Goal: Information Seeking & Learning: Learn about a topic

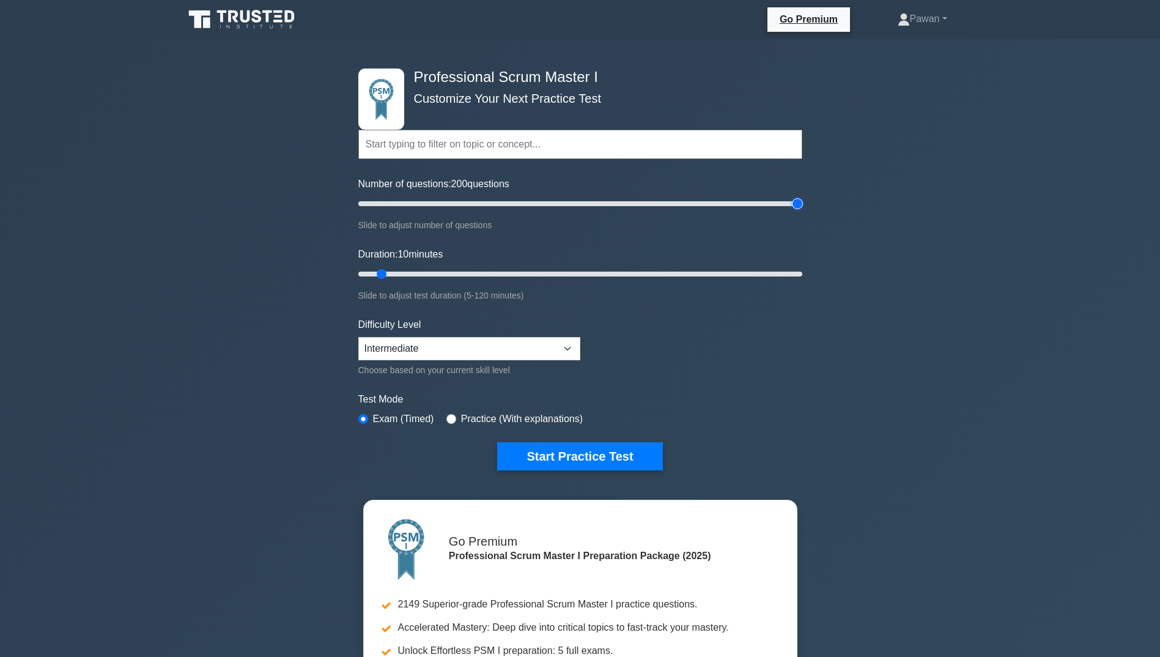
drag, startPoint x: 375, startPoint y: 200, endPoint x: 849, endPoint y: 189, distance: 473.4
type input "200"
click at [802, 196] on input "Number of questions: 200 questions" at bounding box center [580, 203] width 444 height 15
drag, startPoint x: 383, startPoint y: 272, endPoint x: 611, endPoint y: 275, distance: 227.5
type input "70"
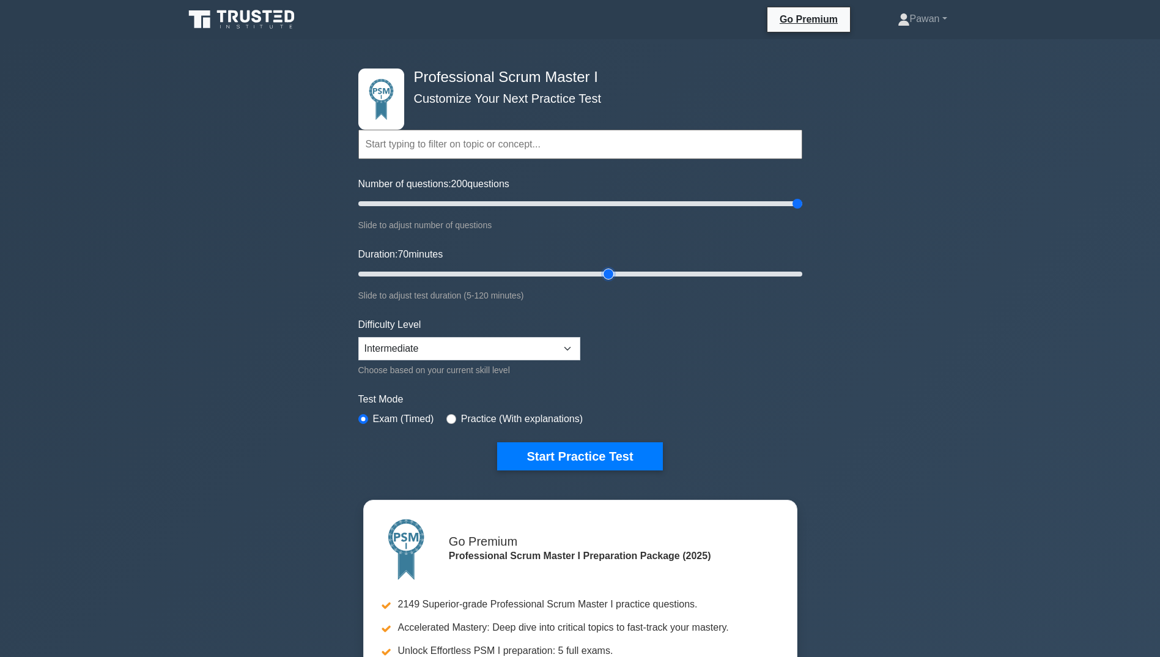
click at [611, 275] on input "Duration: 70 minutes" at bounding box center [580, 274] width 444 height 15
click at [550, 350] on select "Beginner Intermediate Expert" at bounding box center [469, 348] width 222 height 23
click at [358, 337] on select "Beginner Intermediate Expert" at bounding box center [469, 348] width 222 height 23
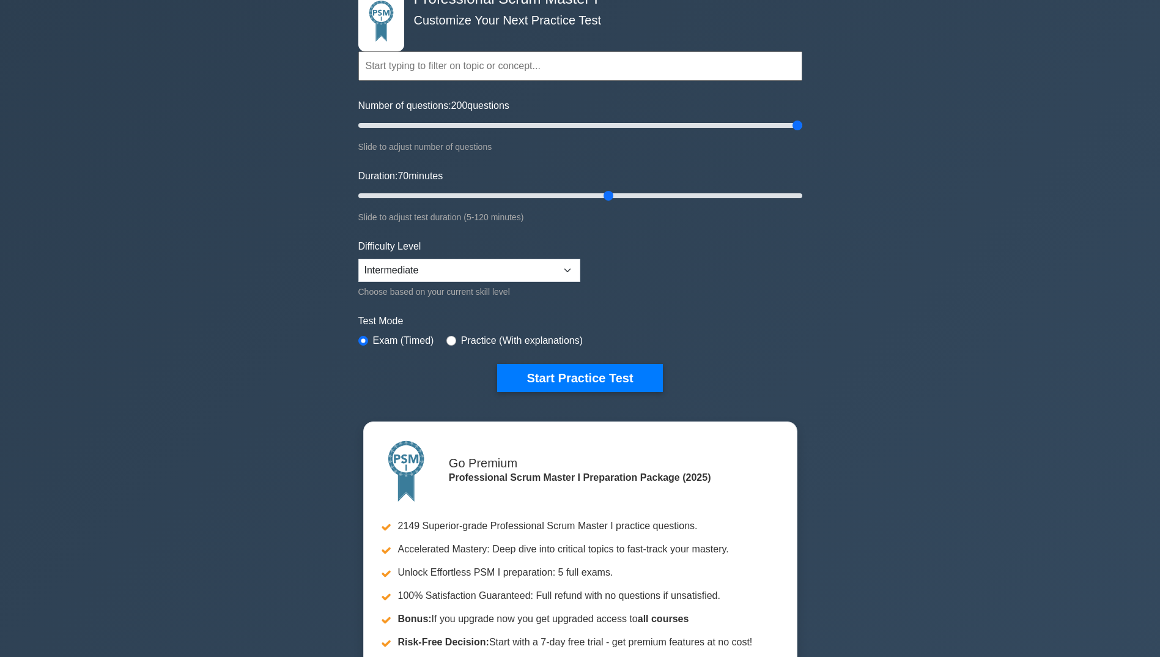
scroll to position [61, 0]
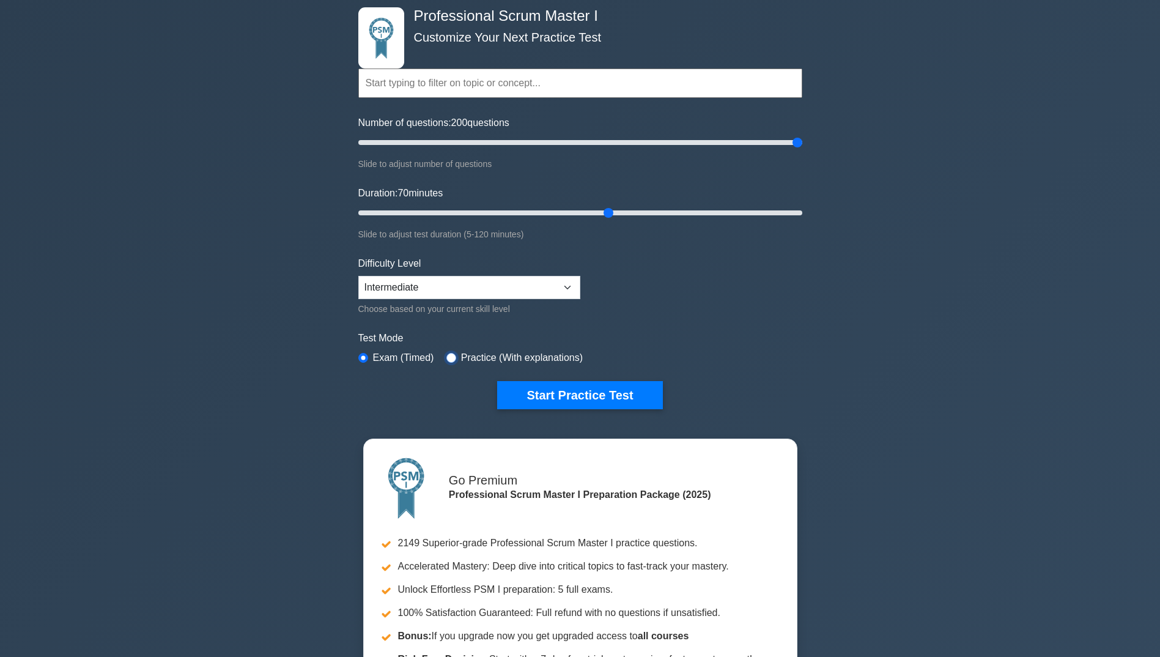
click at [446, 355] on input "radio" at bounding box center [451, 358] width 10 height 10
radio input "true"
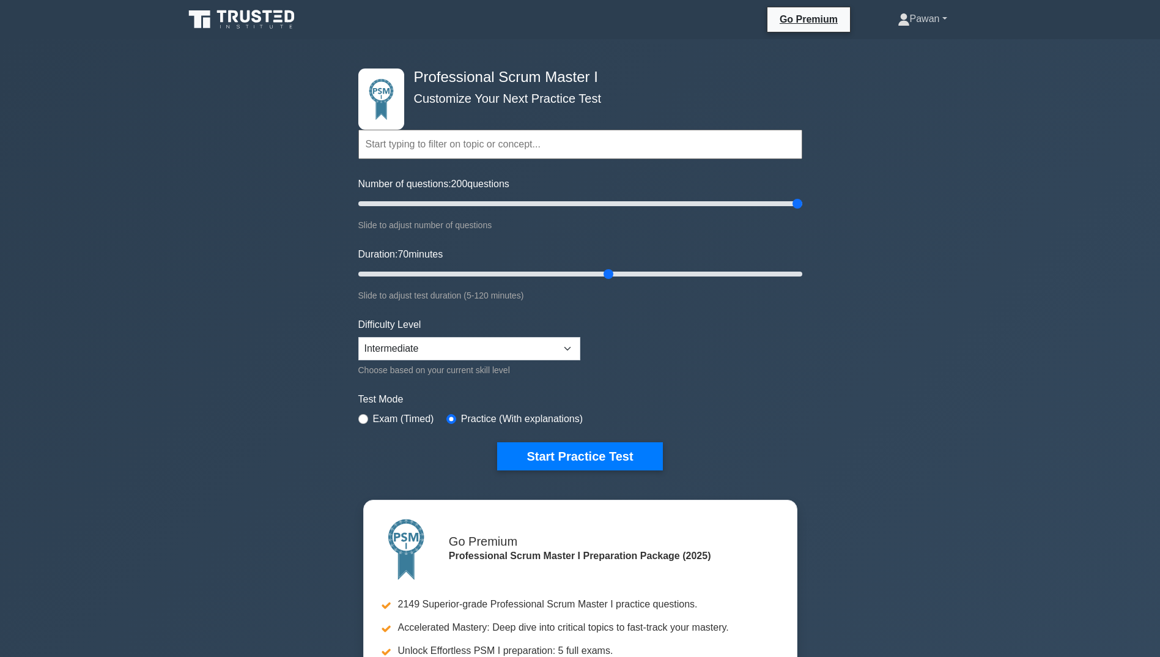
click at [948, 18] on link "Pawan" at bounding box center [922, 19] width 108 height 24
click at [841, 334] on div "Professional Scrum Master I Customize Your Next Practice Test Topics Scrum Fram…" at bounding box center [580, 427] width 1160 height 777
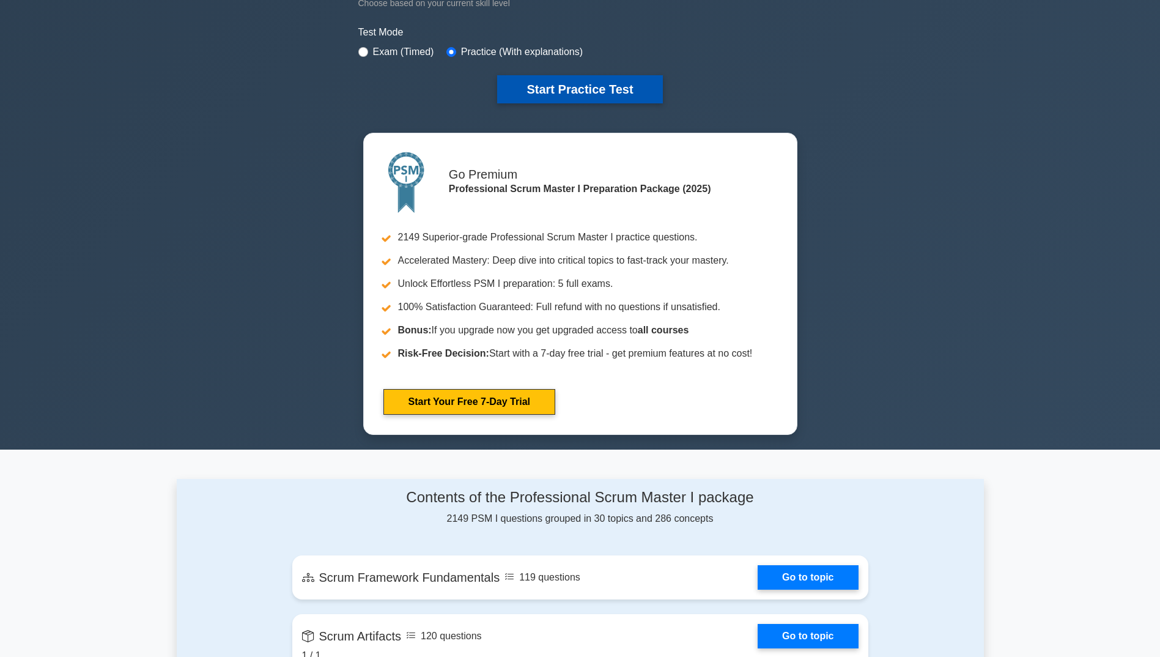
click at [616, 94] on button "Start Practice Test" at bounding box center [579, 89] width 165 height 28
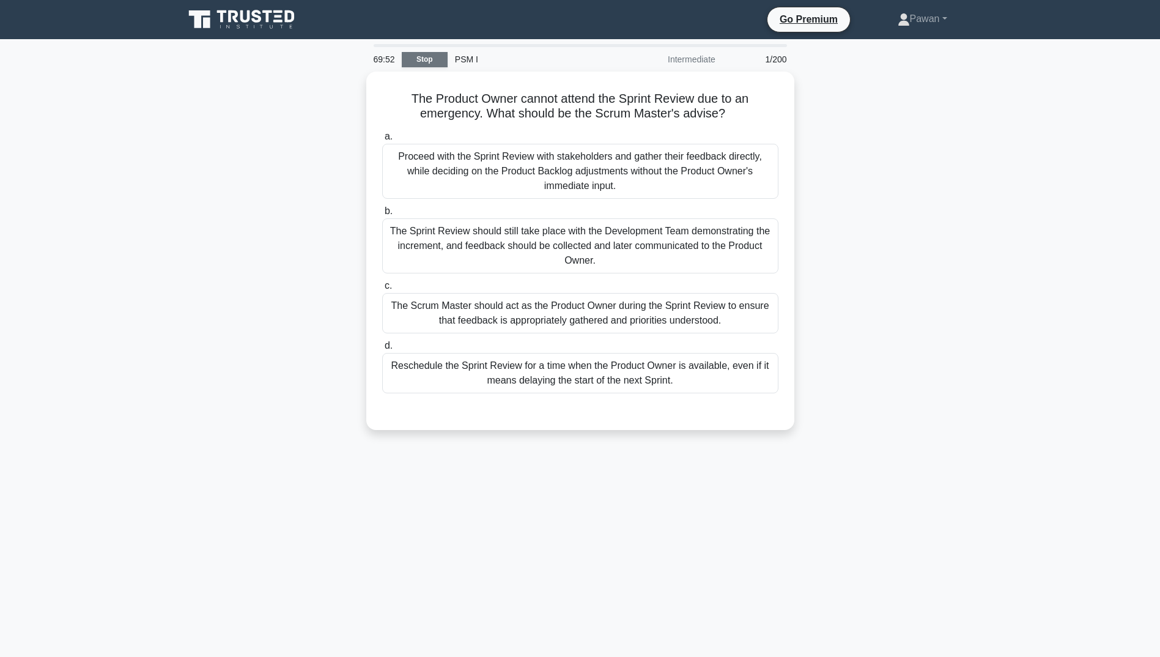
click at [438, 55] on link "Stop" at bounding box center [425, 59] width 46 height 15
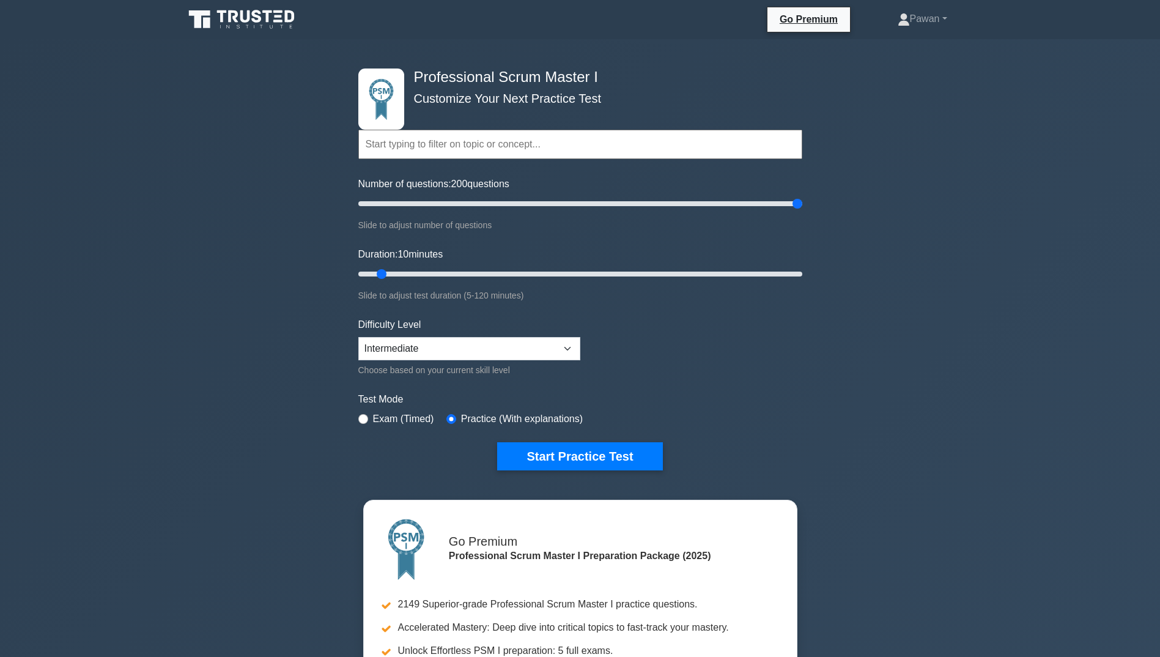
drag, startPoint x: 376, startPoint y: 203, endPoint x: 954, endPoint y: 203, distance: 577.9
type input "200"
click at [802, 203] on input "Number of questions: 200 questions" at bounding box center [580, 203] width 444 height 15
drag, startPoint x: 444, startPoint y: 268, endPoint x: 944, endPoint y: 267, distance: 500.2
type input "120"
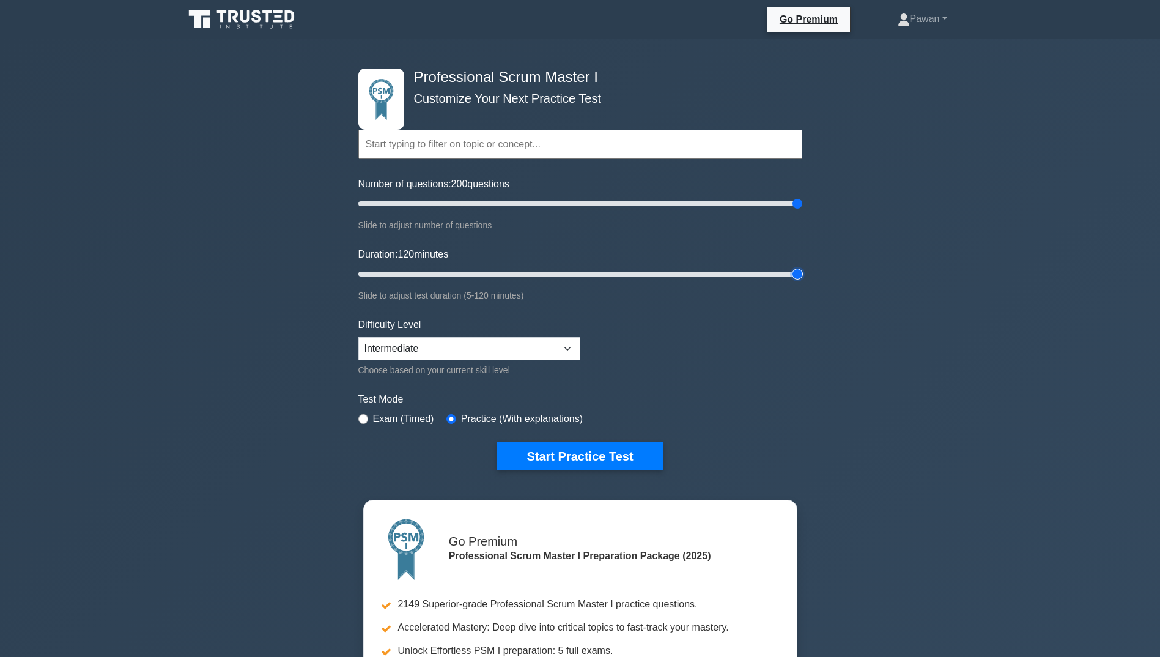
click at [802, 267] on input "Duration: 120 minutes" at bounding box center [580, 274] width 444 height 15
click at [583, 460] on button "Start Practice Test" at bounding box center [579, 456] width 165 height 28
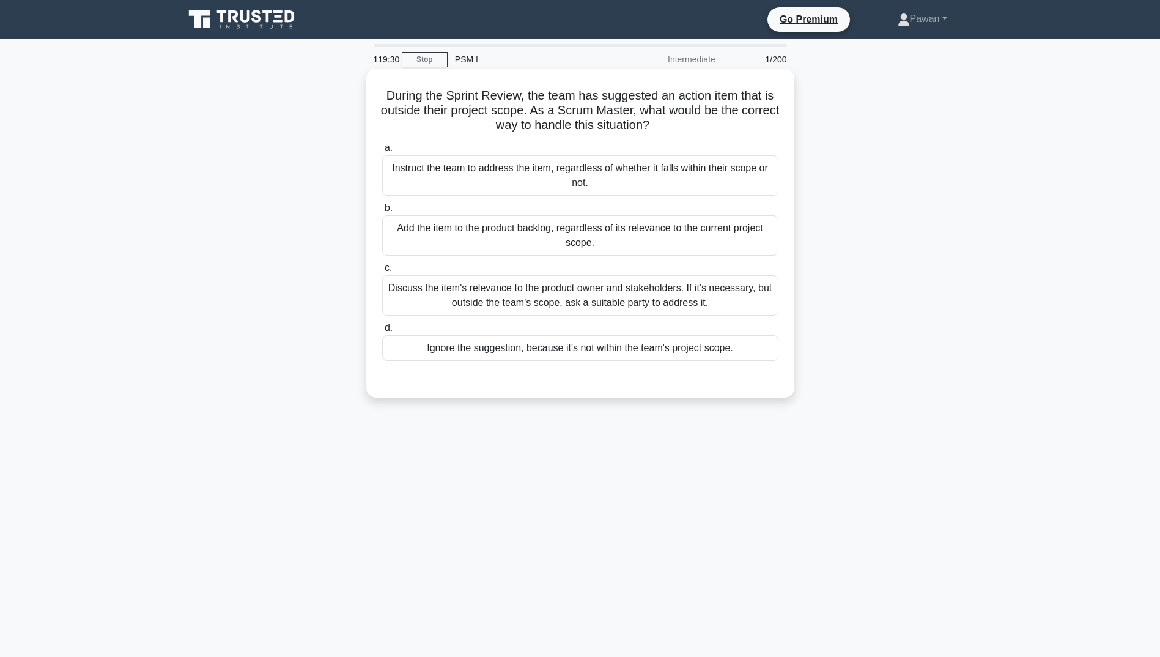
click at [555, 289] on div "Discuss the item's relevance to the product owner and stakeholders. If it's nec…" at bounding box center [580, 295] width 396 height 40
click at [382, 272] on input "c. Discuss the item's relevance to the product owner and stakeholders. If it's …" at bounding box center [382, 268] width 0 height 8
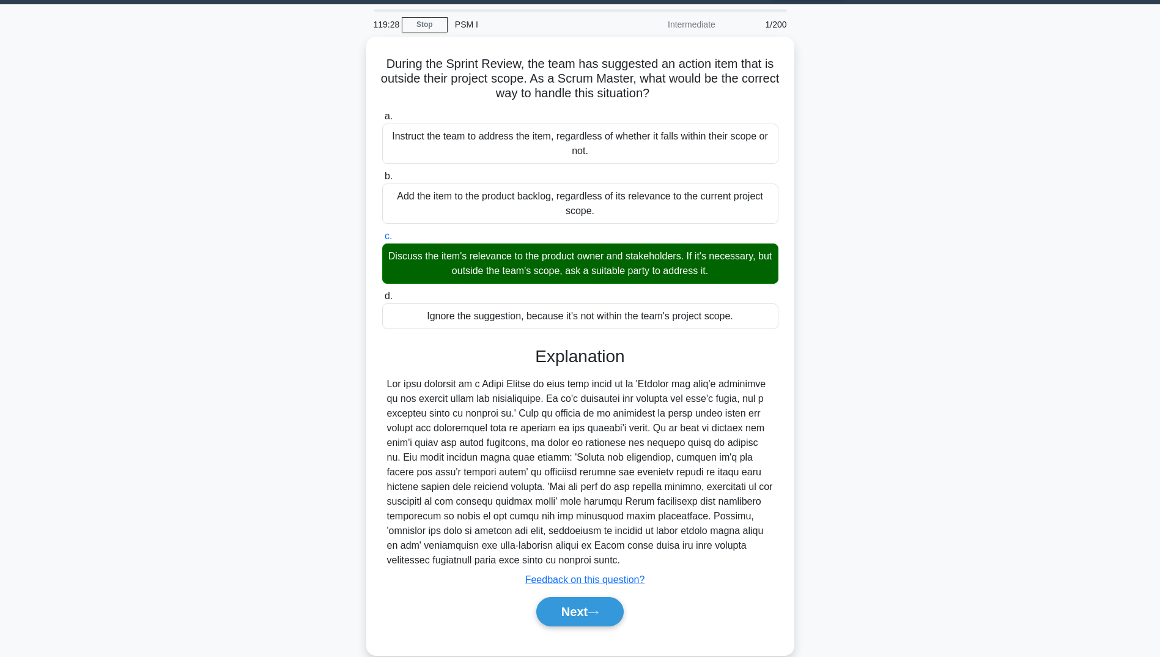
scroll to position [54, 0]
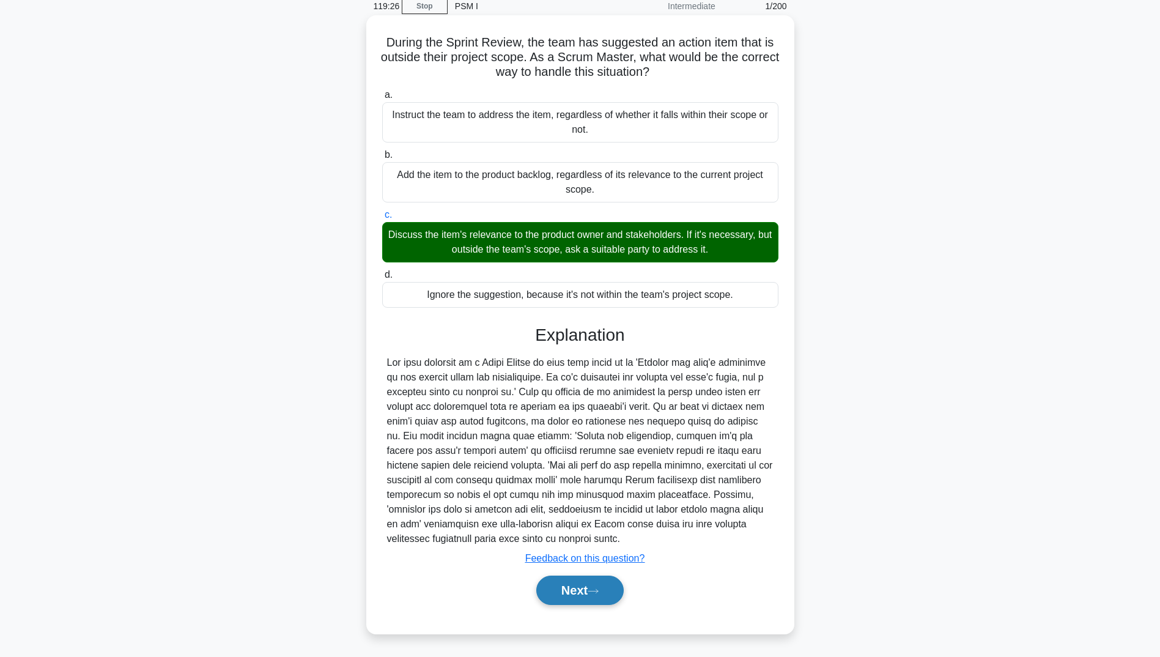
click at [566, 592] on button "Next" at bounding box center [579, 589] width 87 height 29
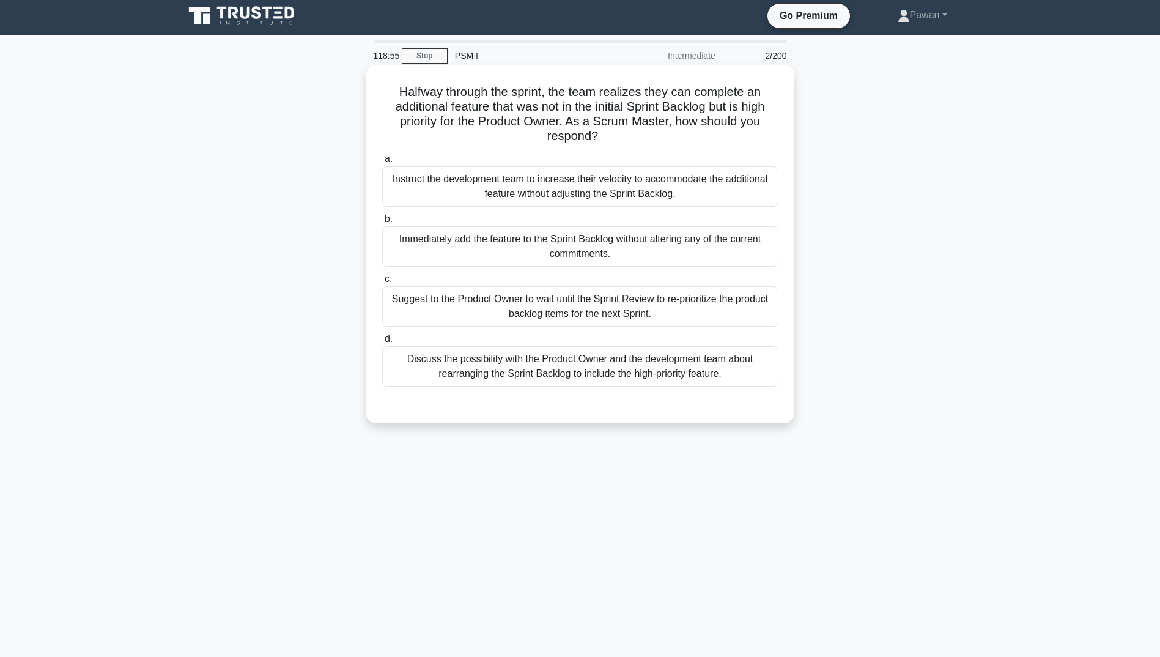
click at [478, 357] on div "Discuss the possibility with the Product Owner and the development team about r…" at bounding box center [580, 366] width 396 height 40
click at [382, 343] on input "d. Discuss the possibility with the Product Owner and the development team abou…" at bounding box center [382, 339] width 0 height 8
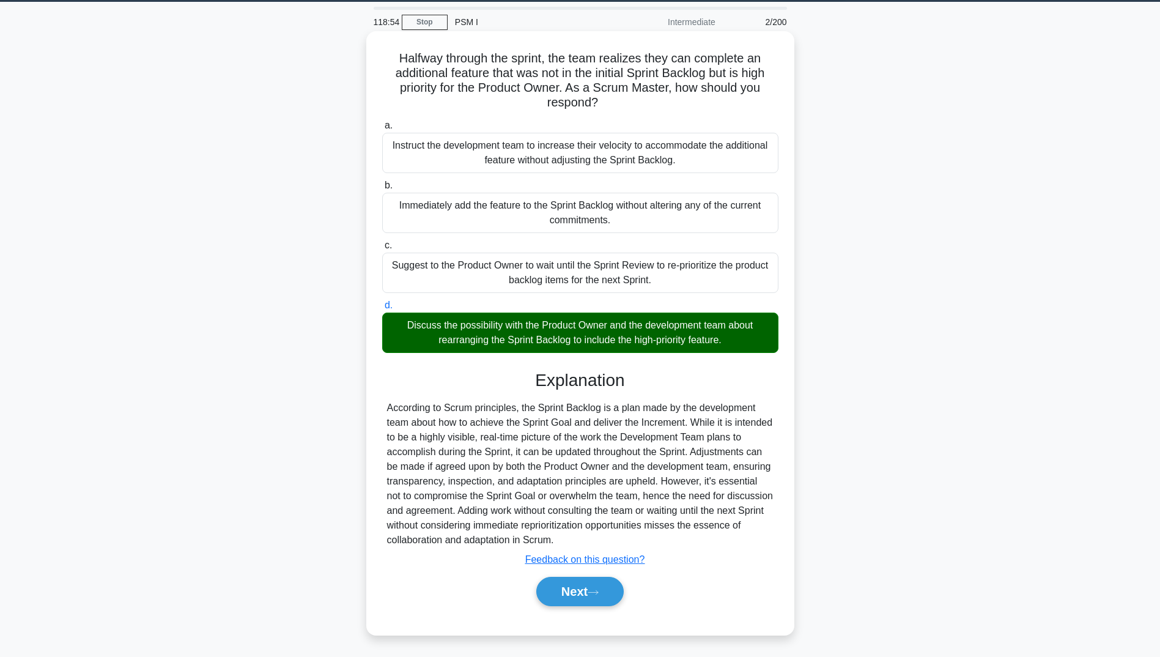
scroll to position [39, 0]
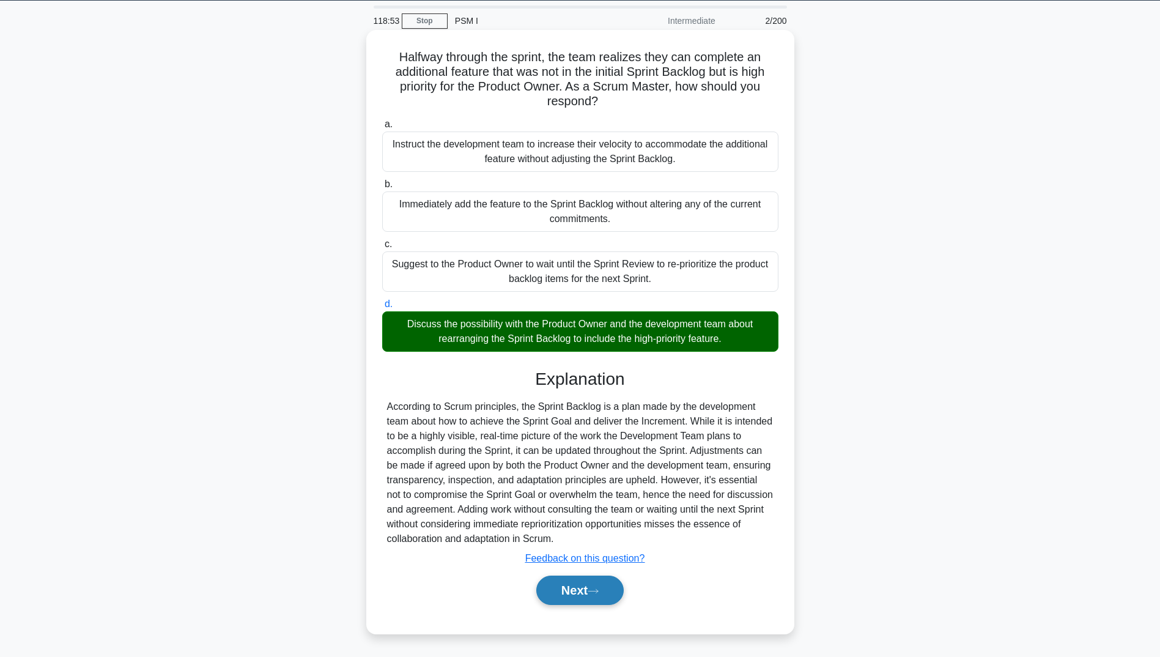
click at [582, 580] on button "Next" at bounding box center [579, 589] width 87 height 29
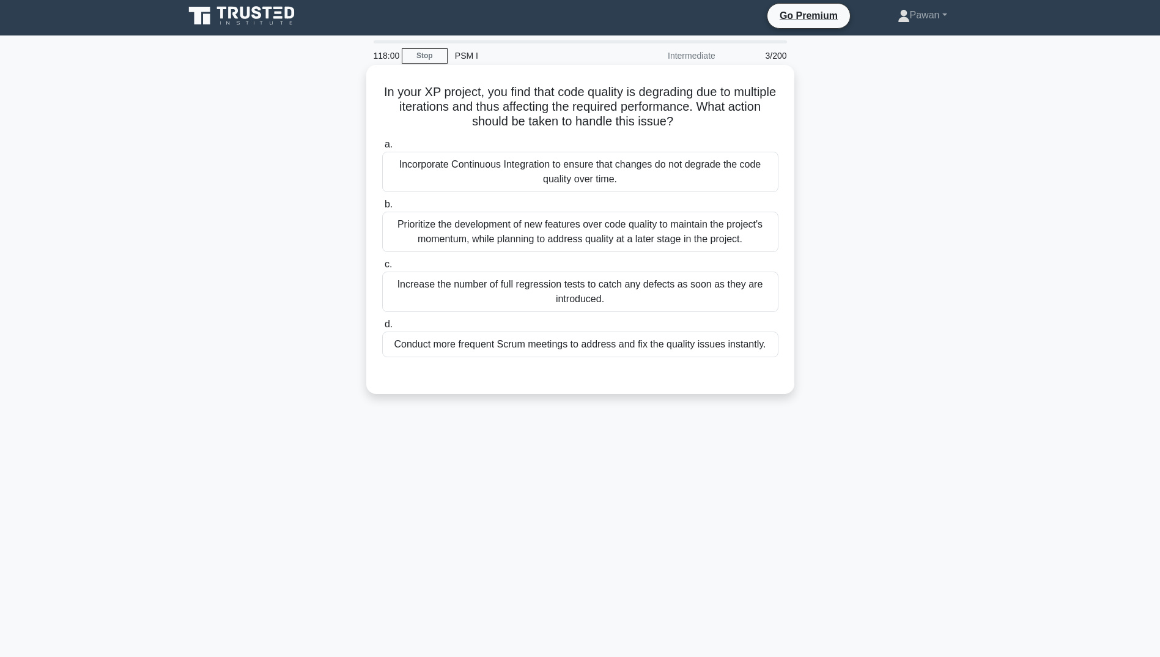
click at [637, 169] on div "Incorporate Continuous Integration to ensure that changes do not degrade the co…" at bounding box center [580, 172] width 396 height 40
click at [382, 149] on input "a. Incorporate Continuous Integration to ensure that changes do not degrade the…" at bounding box center [382, 145] width 0 height 8
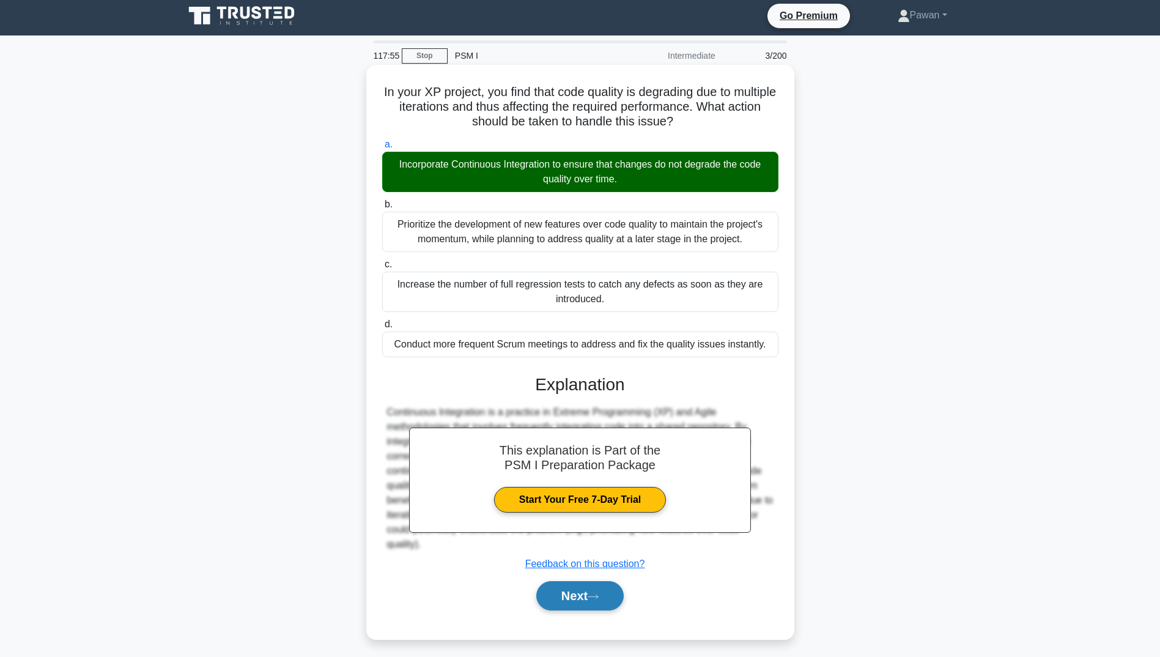
click at [582, 597] on button "Next" at bounding box center [579, 595] width 87 height 29
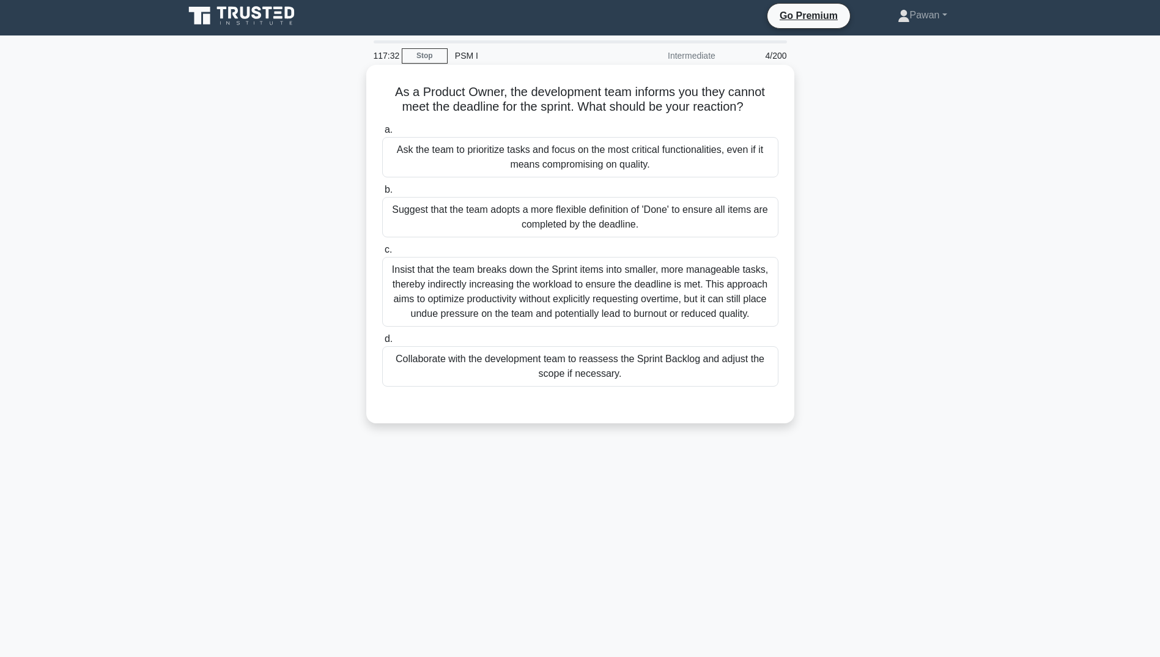
click at [632, 370] on div "Collaborate with the development team to reassess the Sprint Backlog and adjust…" at bounding box center [580, 366] width 396 height 40
click at [382, 343] on input "d. Collaborate with the development team to reassess the Sprint Backlog and adj…" at bounding box center [382, 339] width 0 height 8
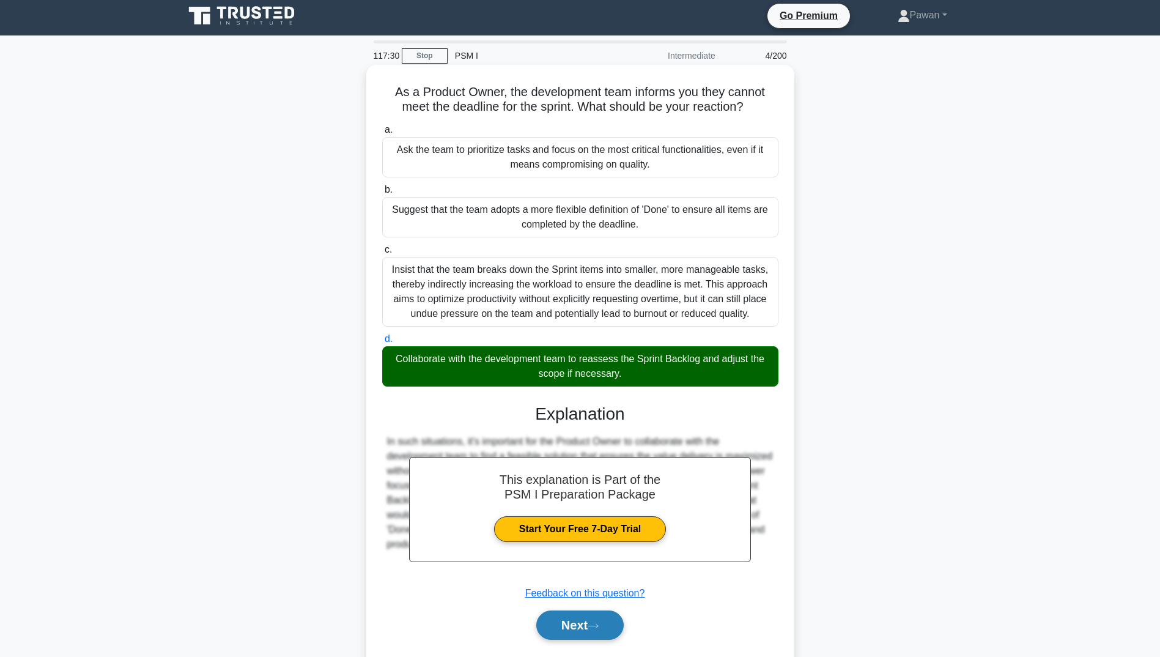
click at [577, 625] on button "Next" at bounding box center [579, 624] width 87 height 29
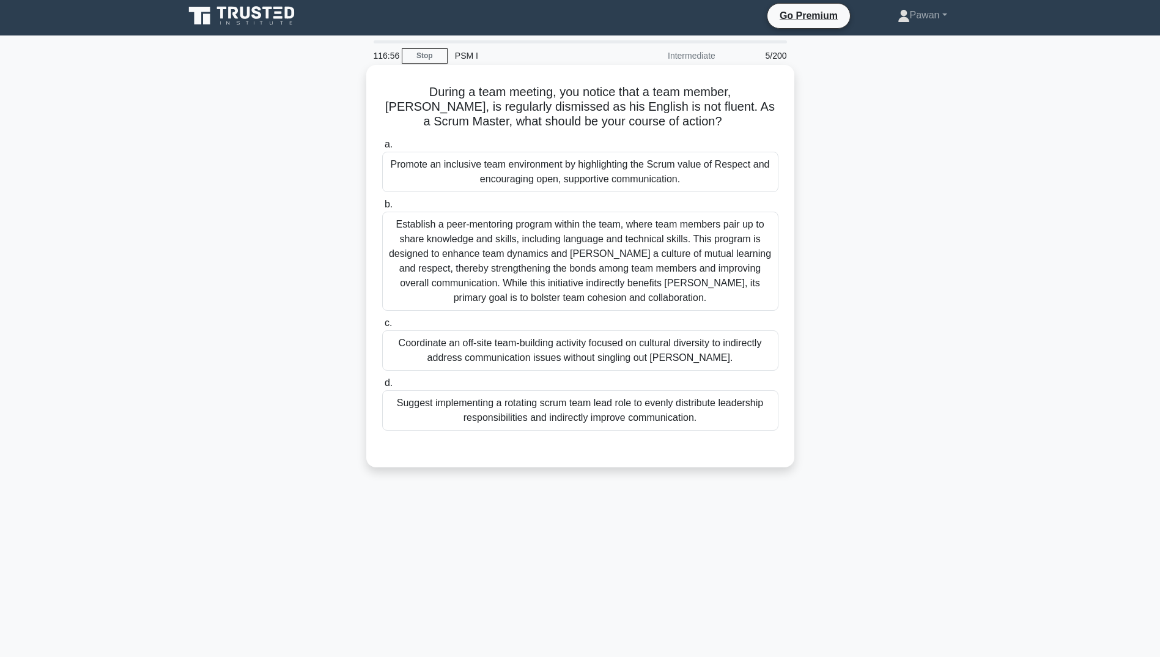
click at [583, 180] on div "Promote an inclusive team environment by highlighting the Scrum value of Respec…" at bounding box center [580, 172] width 396 height 40
click at [382, 149] on input "a. Promote an inclusive team environment by highlighting the Scrum value of Res…" at bounding box center [382, 145] width 0 height 8
click at [583, 180] on div "Promote an inclusive team environment by highlighting the Scrum value of Respec…" at bounding box center [580, 173] width 396 height 42
click at [382, 149] on input "a. Promote an inclusive team environment by highlighting the Scrum value of Res…" at bounding box center [382, 145] width 0 height 8
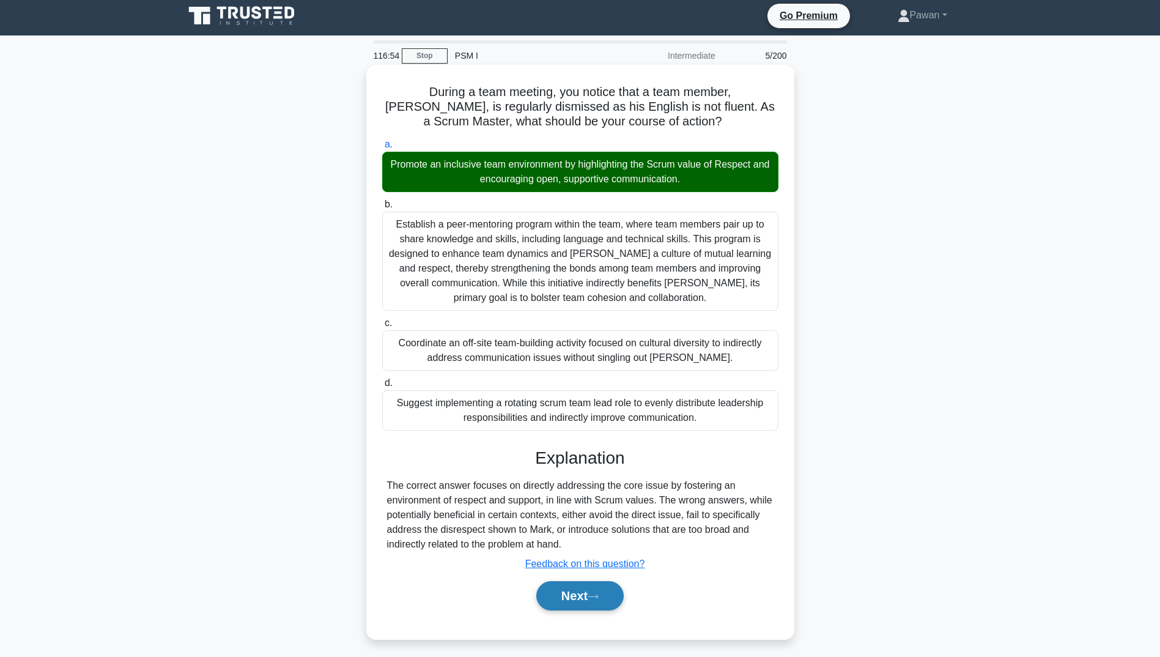
click at [573, 595] on button "Next" at bounding box center [579, 595] width 87 height 29
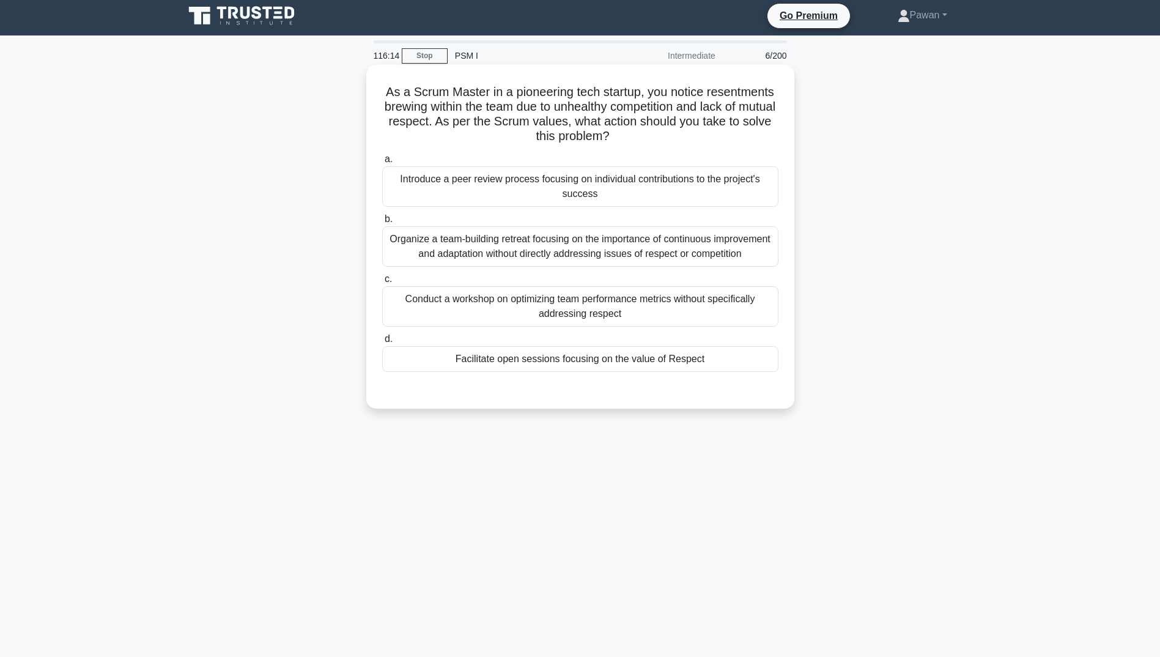
click at [711, 372] on div "Facilitate open sessions focusing on the value of Respect" at bounding box center [580, 359] width 396 height 26
click at [382, 343] on input "d. Facilitate open sessions focusing on the value of Respect" at bounding box center [382, 339] width 0 height 8
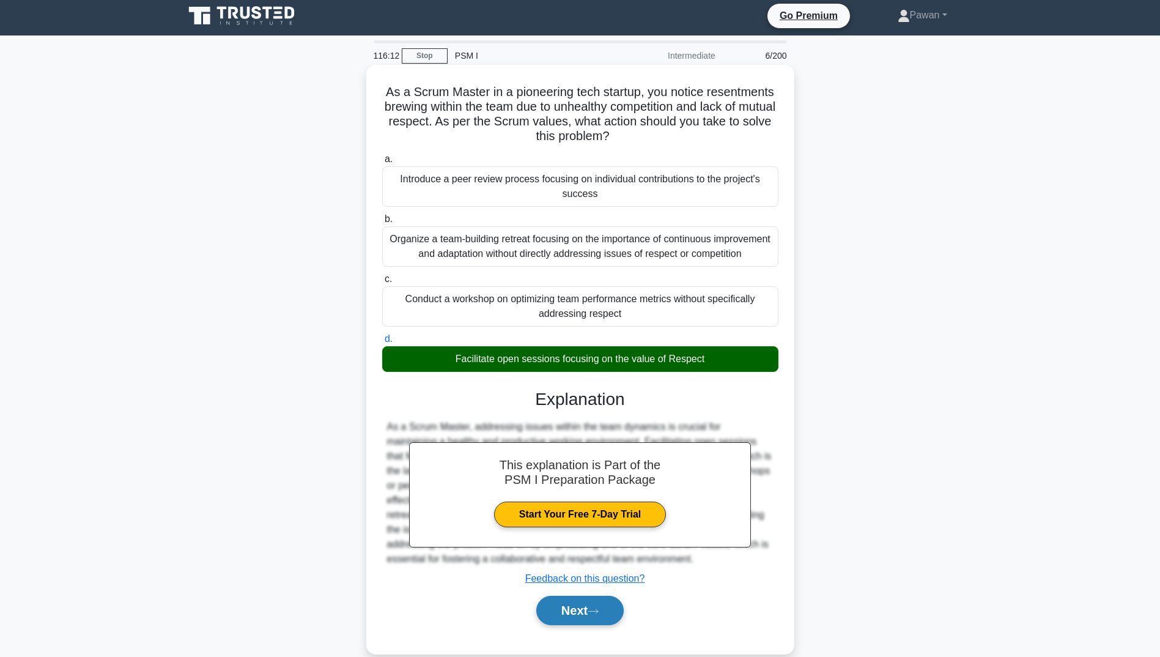
click at [571, 621] on button "Next" at bounding box center [579, 610] width 87 height 29
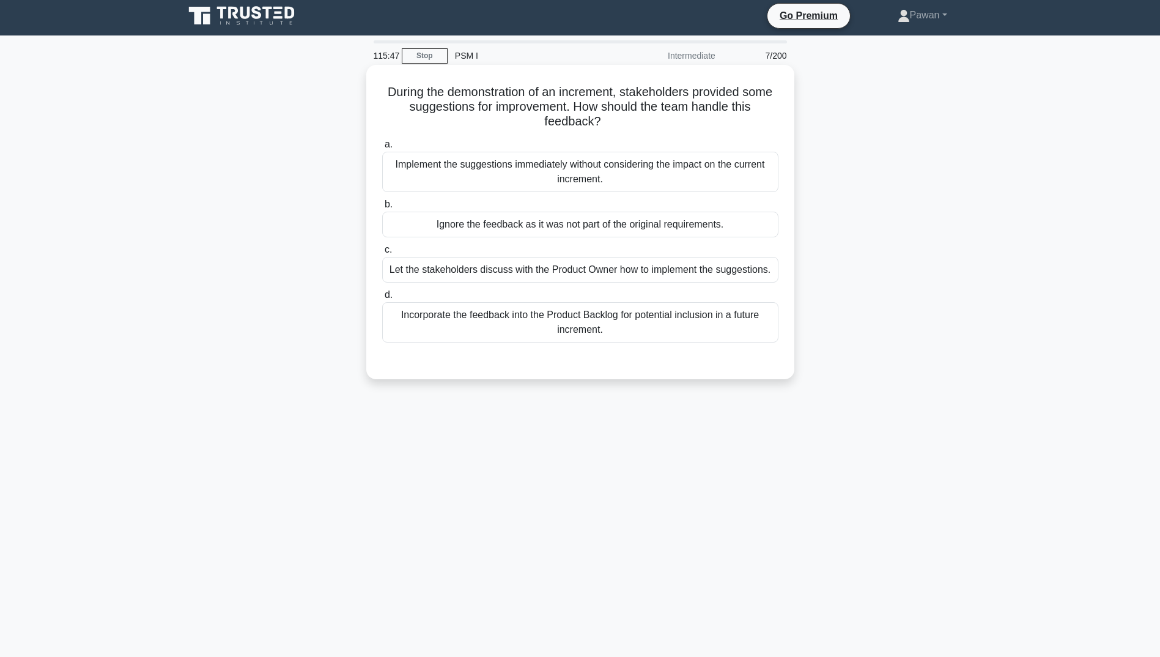
click at [610, 312] on div "Incorporate the feedback into the Product Backlog for potential inclusion in a …" at bounding box center [580, 322] width 396 height 40
click at [382, 299] on input "d. Incorporate the feedback into the Product Backlog for potential inclusion in…" at bounding box center [382, 295] width 0 height 8
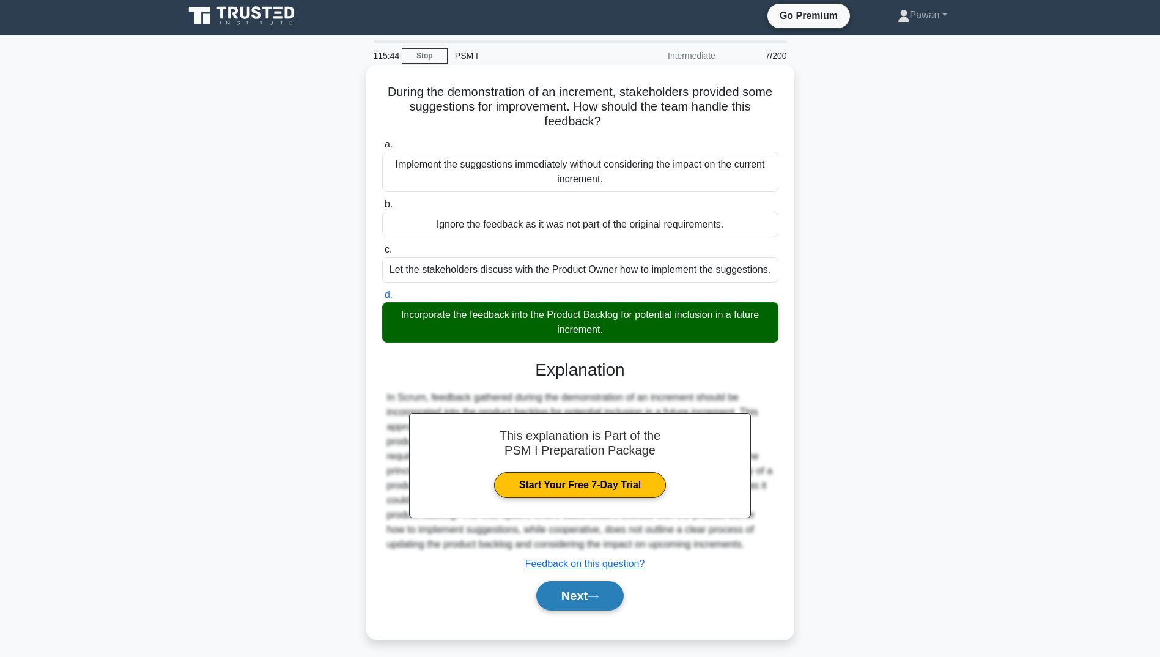
click at [570, 605] on button "Next" at bounding box center [579, 595] width 87 height 29
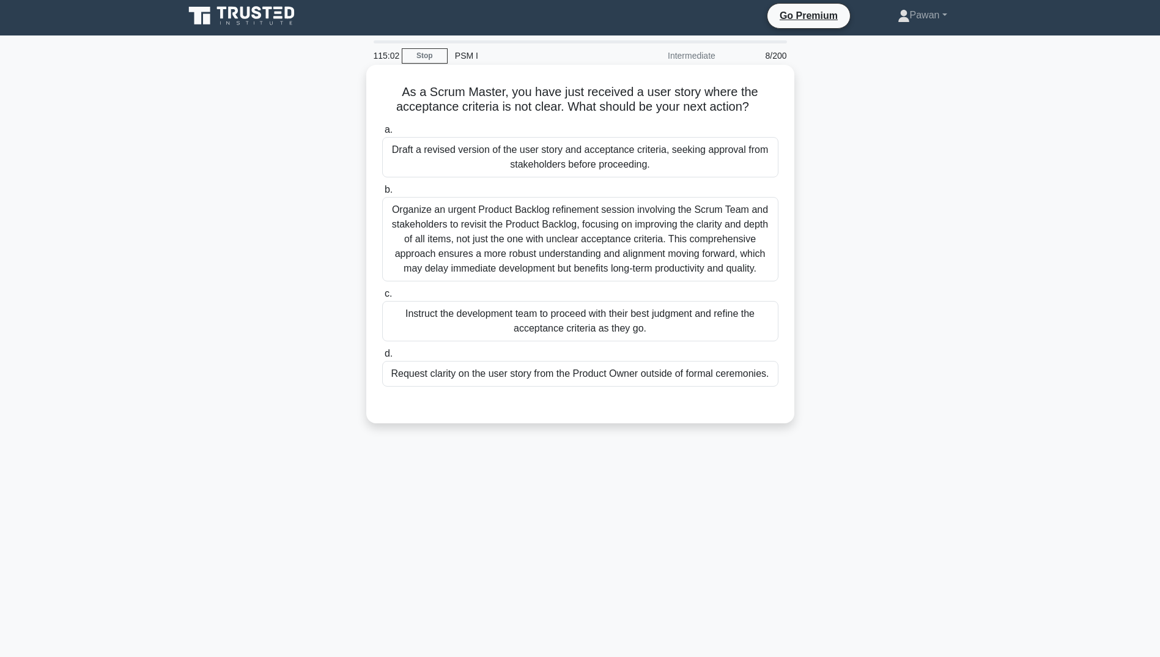
click at [638, 330] on div "Instruct the development team to proceed with their best judgment and refine th…" at bounding box center [580, 321] width 396 height 40
click at [382, 298] on input "c. Instruct the development team to proceed with their best judgment and refine…" at bounding box center [382, 294] width 0 height 8
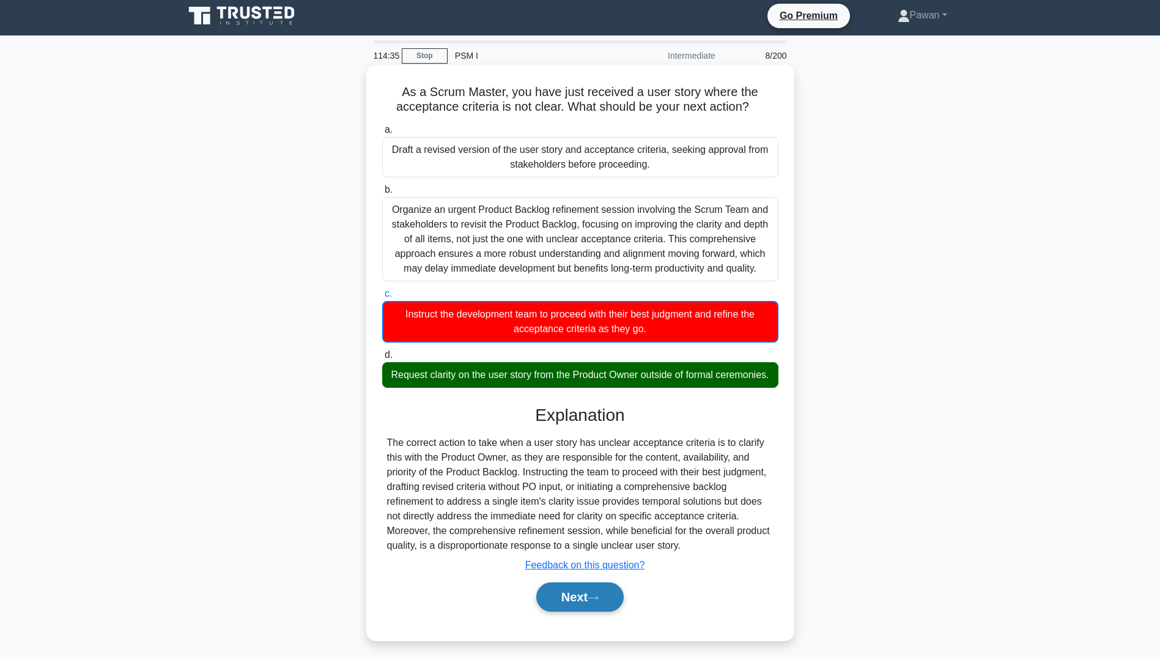
click at [567, 608] on button "Next" at bounding box center [579, 596] width 87 height 29
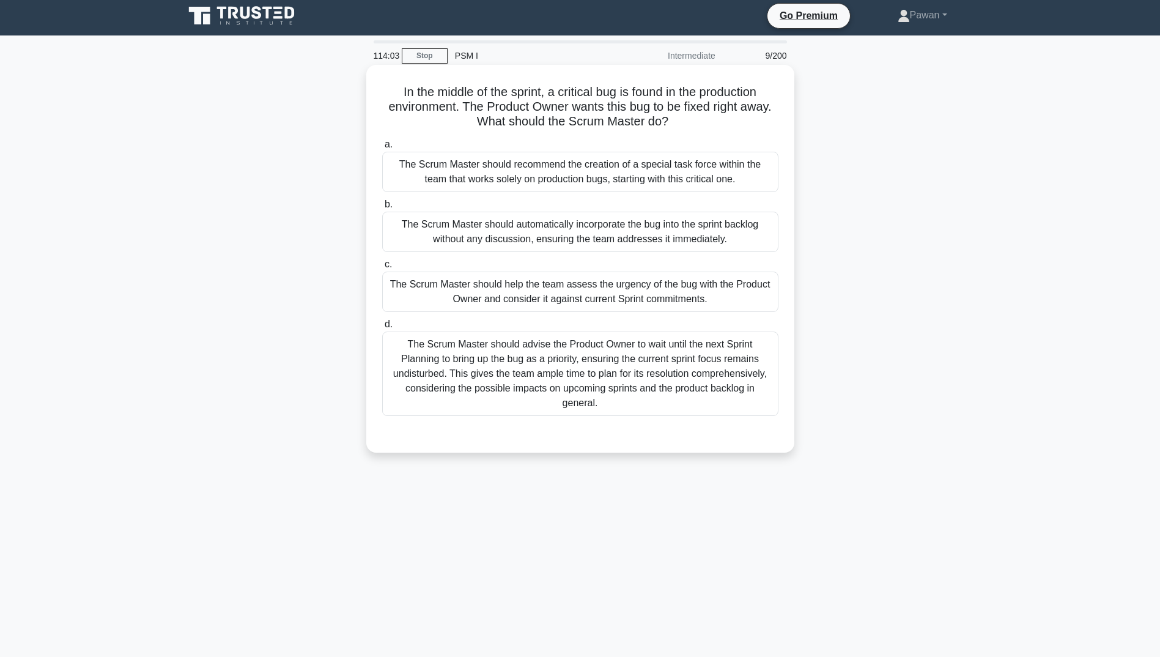
click at [567, 298] on div "The Scrum Master should help the team assess the urgency of the bug with the Pr…" at bounding box center [580, 292] width 396 height 40
click at [382, 268] on input "c. The Scrum Master should help the team assess the urgency of the bug with the…" at bounding box center [382, 265] width 0 height 8
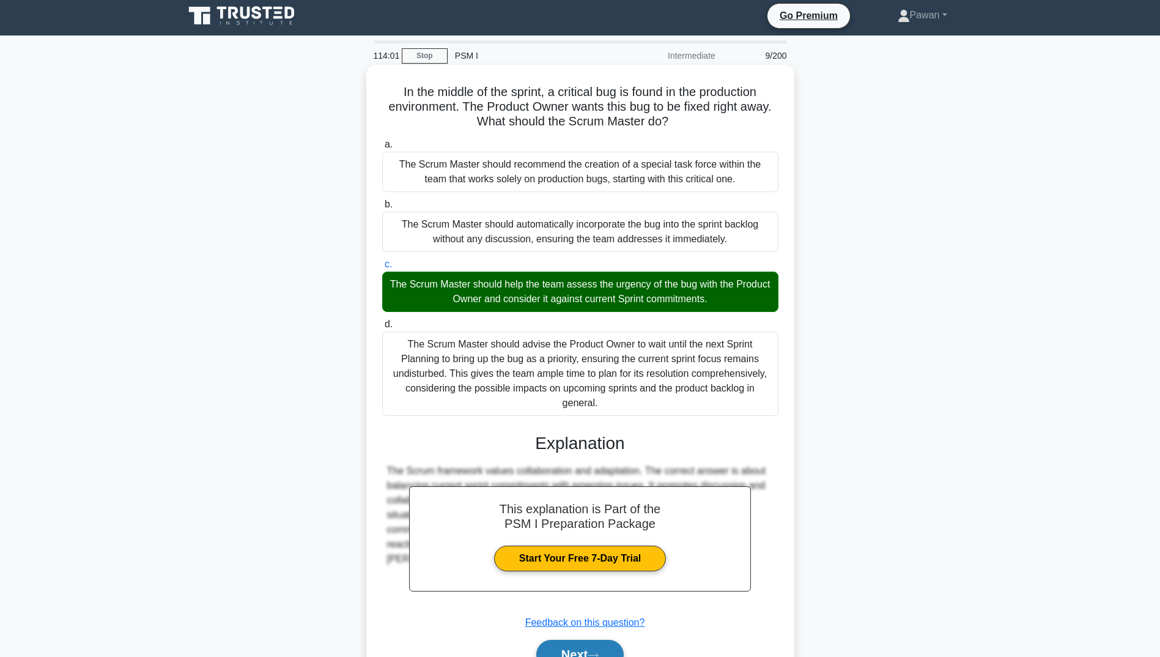
click at [608, 640] on button "Next" at bounding box center [579, 654] width 87 height 29
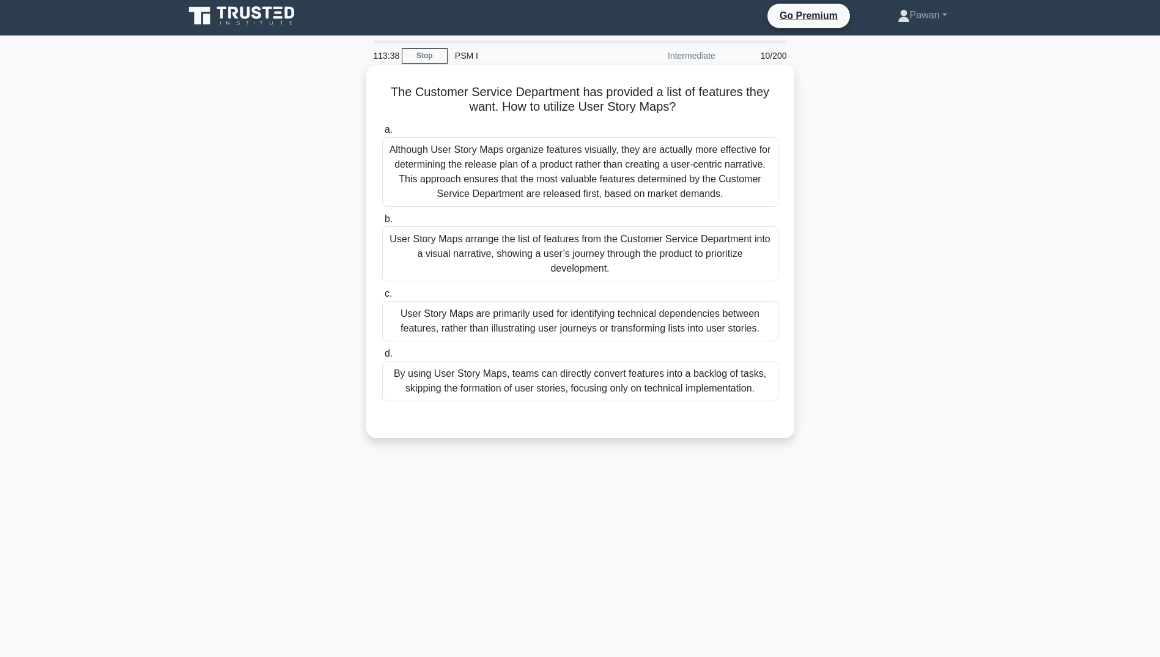
click at [587, 330] on div "User Story Maps are primarily used for identifying technical dependencies betwe…" at bounding box center [580, 321] width 396 height 40
click at [382, 298] on input "c. User Story Maps are primarily used for identifying technical dependencies be…" at bounding box center [382, 294] width 0 height 8
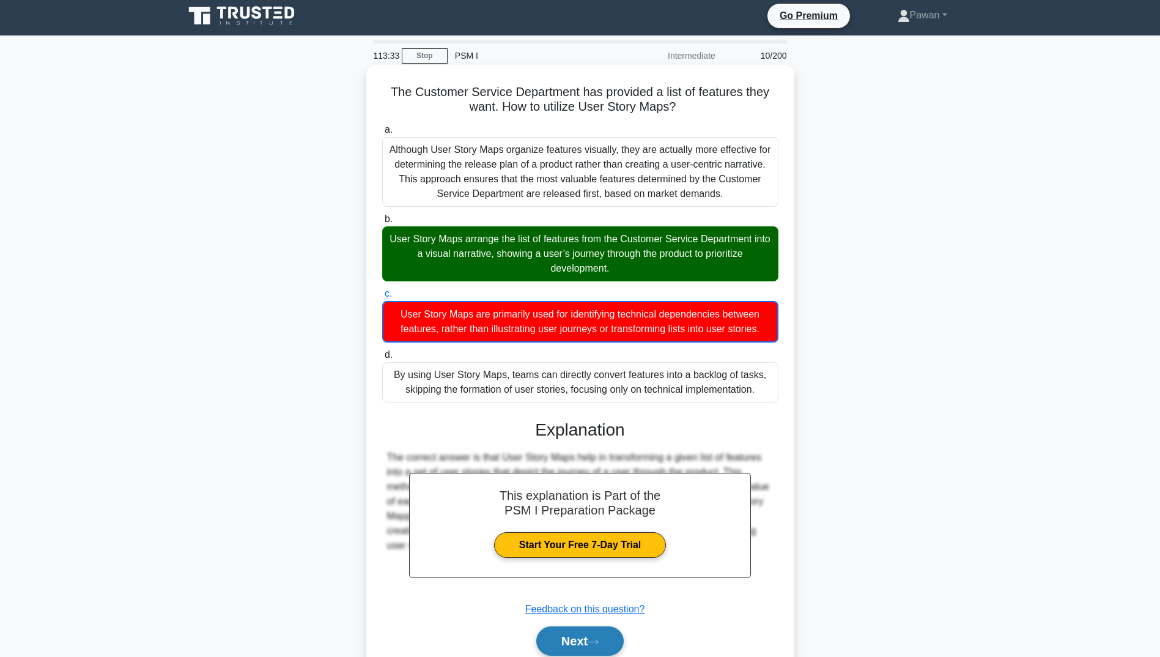
click at [585, 643] on button "Next" at bounding box center [579, 640] width 87 height 29
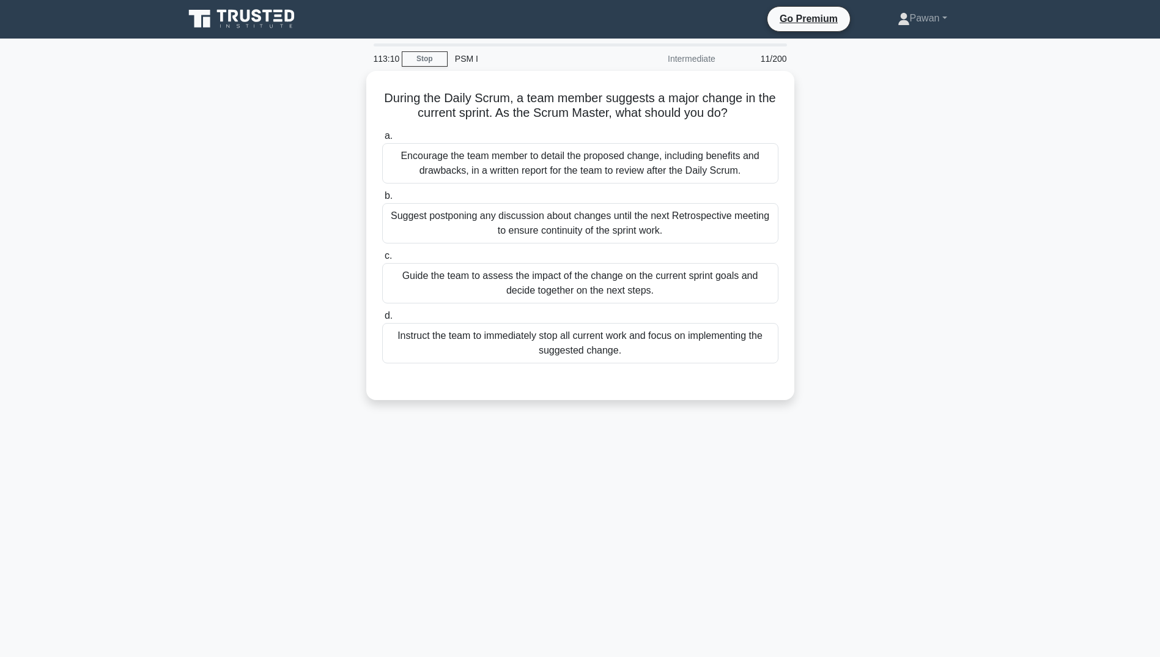
scroll to position [0, 0]
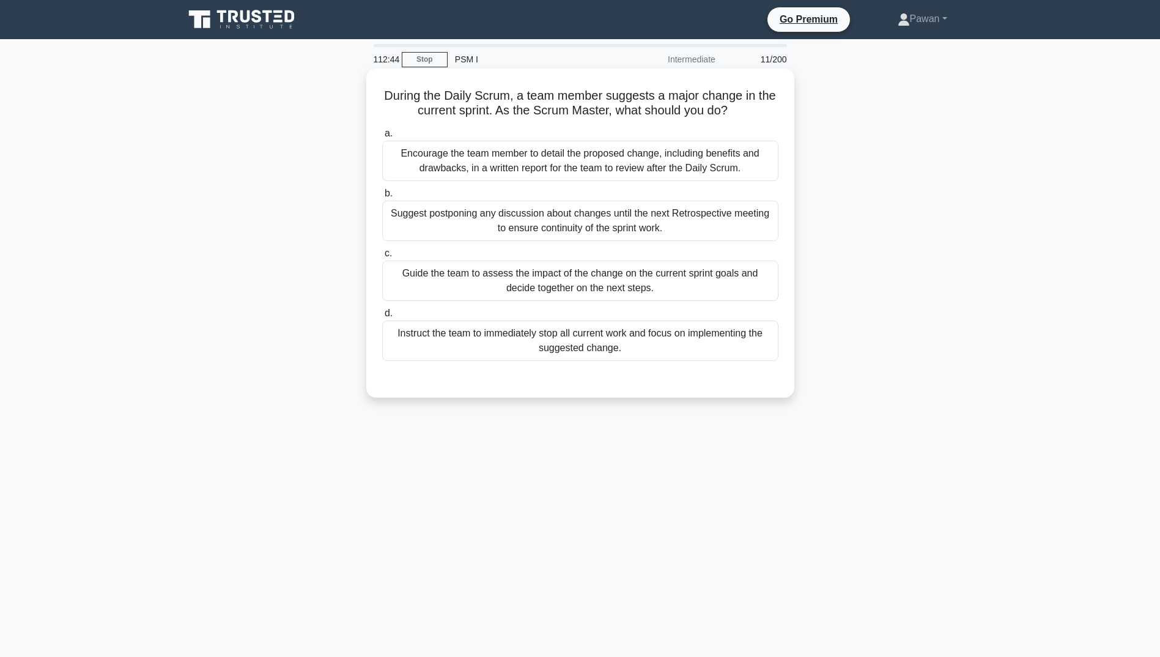
click at [734, 157] on div "Encourage the team member to detail the proposed change, including benefits and…" at bounding box center [580, 161] width 396 height 40
click at [382, 138] on input "a. Encourage the team member to detail the proposed change, including benefits …" at bounding box center [382, 134] width 0 height 8
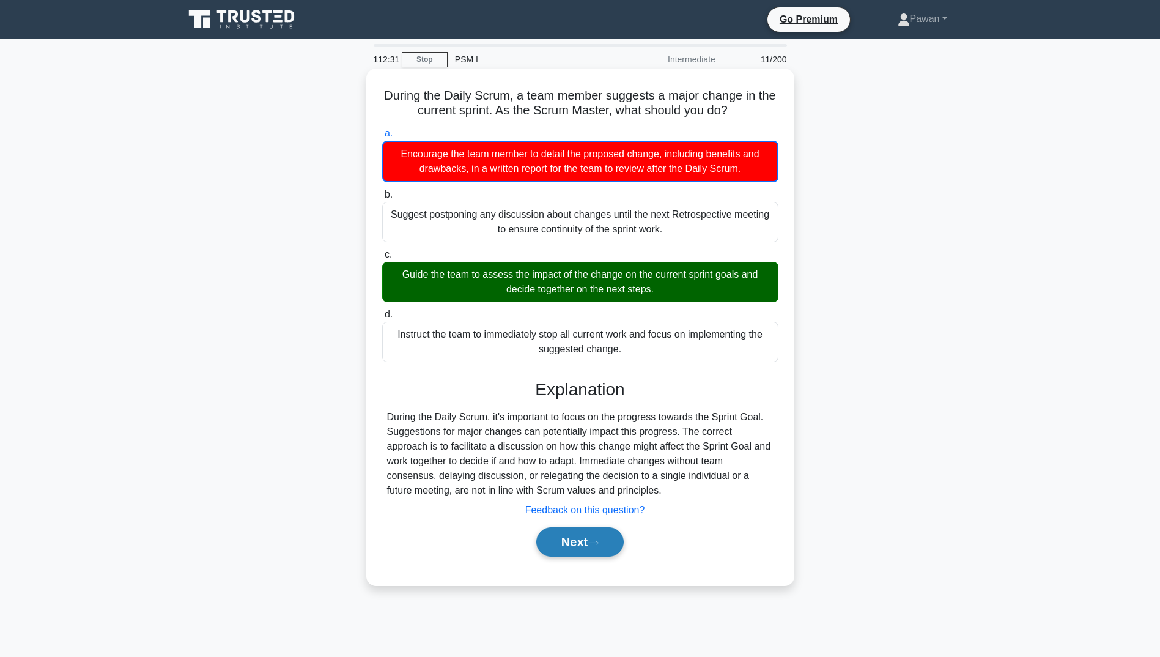
click at [584, 537] on button "Next" at bounding box center [579, 541] width 87 height 29
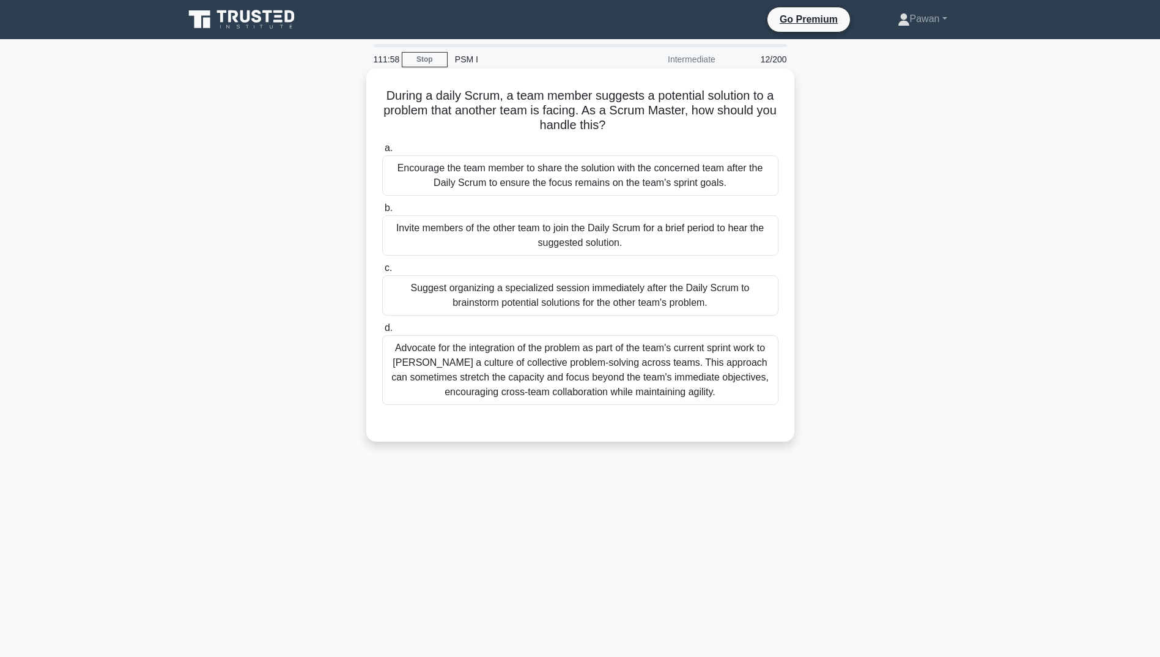
click at [715, 363] on div "Advocate for the integration of the problem as part of the team's current sprin…" at bounding box center [580, 370] width 396 height 70
click at [382, 332] on input "d. Advocate for the integration of the problem as part of the team's current sp…" at bounding box center [382, 328] width 0 height 8
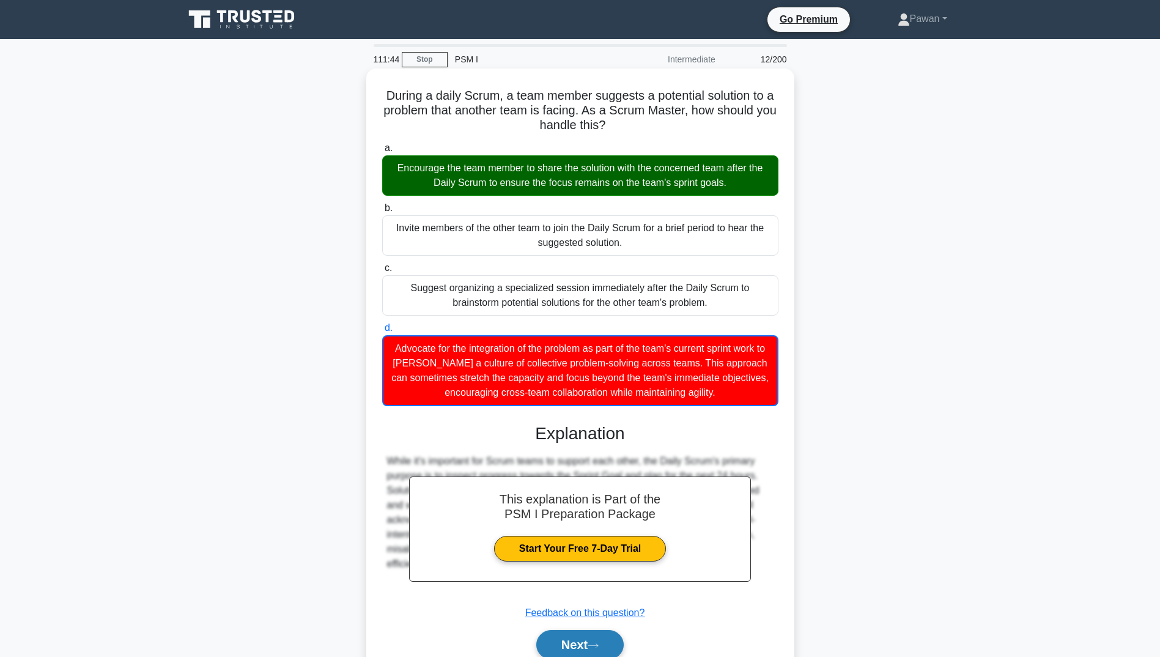
click at [589, 640] on button "Next" at bounding box center [579, 644] width 87 height 29
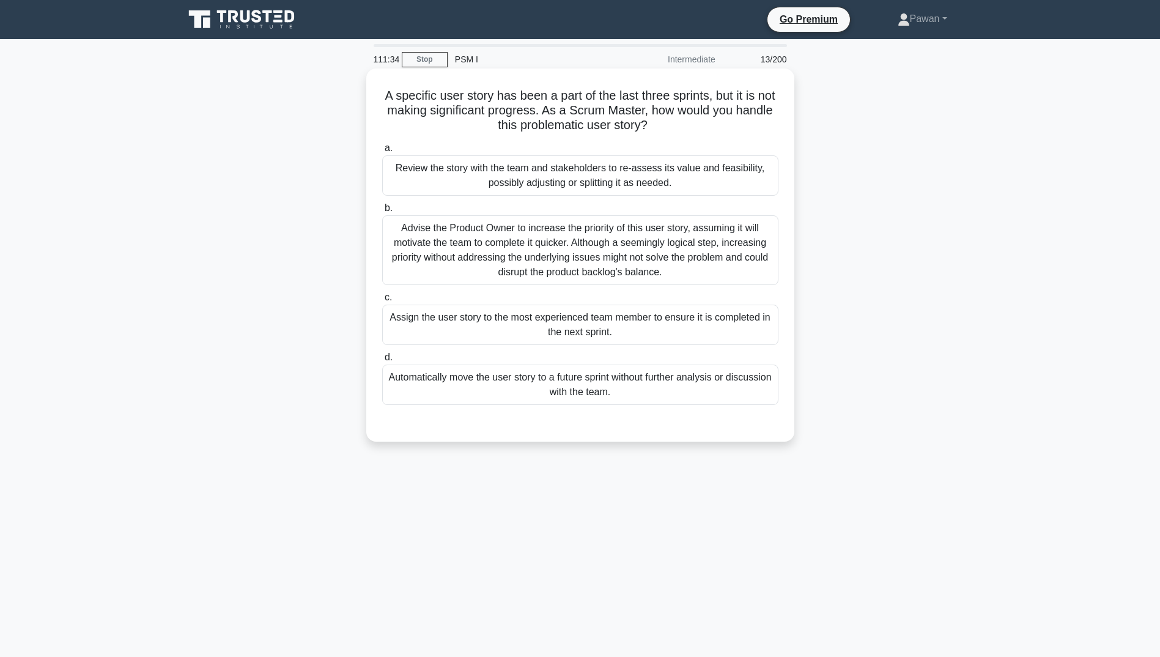
click at [619, 325] on div "Assign the user story to the most experienced team member to ensure it is compl…" at bounding box center [580, 325] width 396 height 40
click at [382, 301] on input "c. Assign the user story to the most experienced team member to ensure it is co…" at bounding box center [382, 298] width 0 height 8
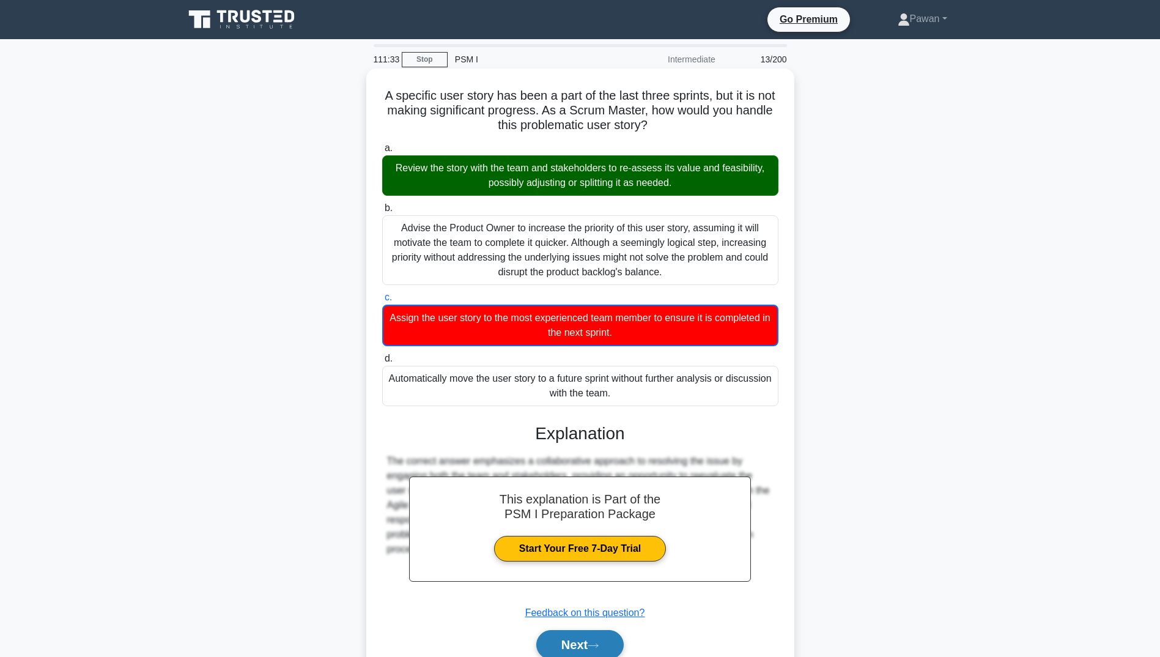
drag, startPoint x: 607, startPoint y: 647, endPoint x: 606, endPoint y: 638, distance: 8.6
click at [607, 647] on button "Next" at bounding box center [579, 644] width 87 height 29
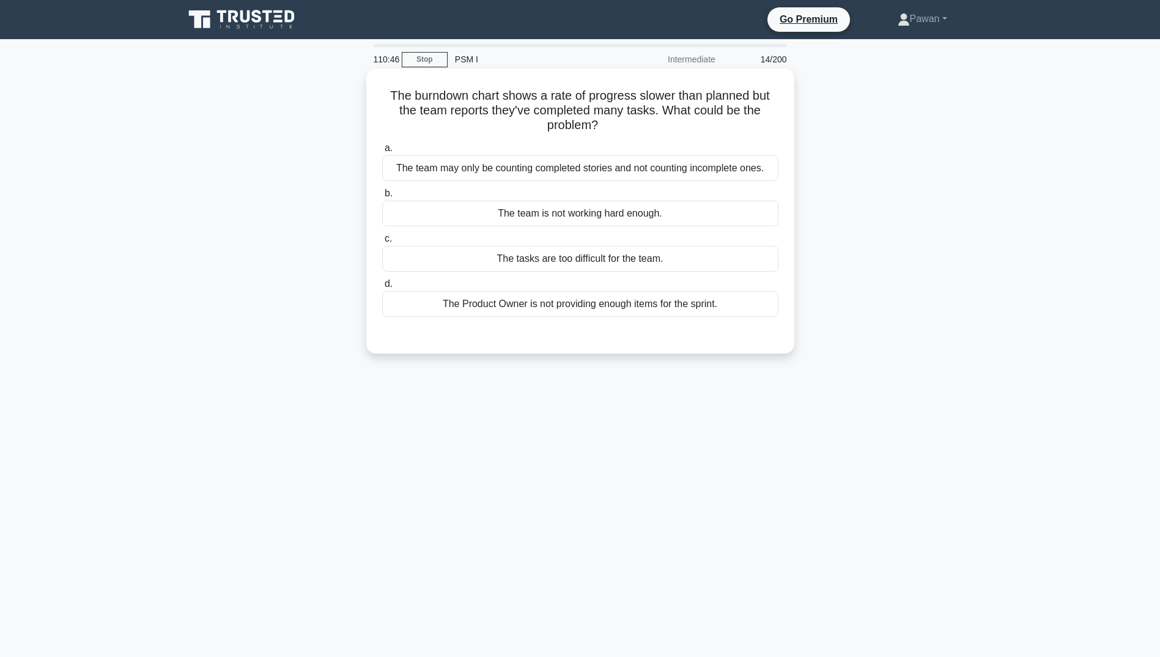
click at [639, 306] on div "The Product Owner is not providing enough items for the sprint." at bounding box center [580, 304] width 396 height 26
click at [382, 288] on input "d. The Product Owner is not providing enough items for the sprint." at bounding box center [382, 284] width 0 height 8
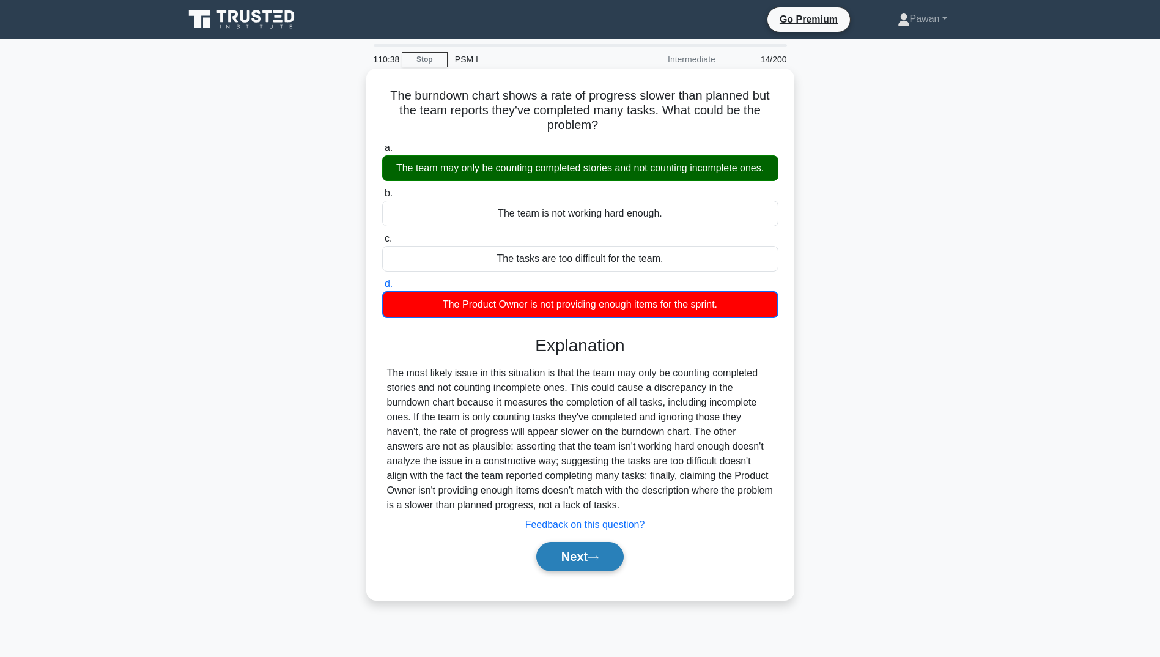
click at [560, 553] on button "Next" at bounding box center [579, 556] width 87 height 29
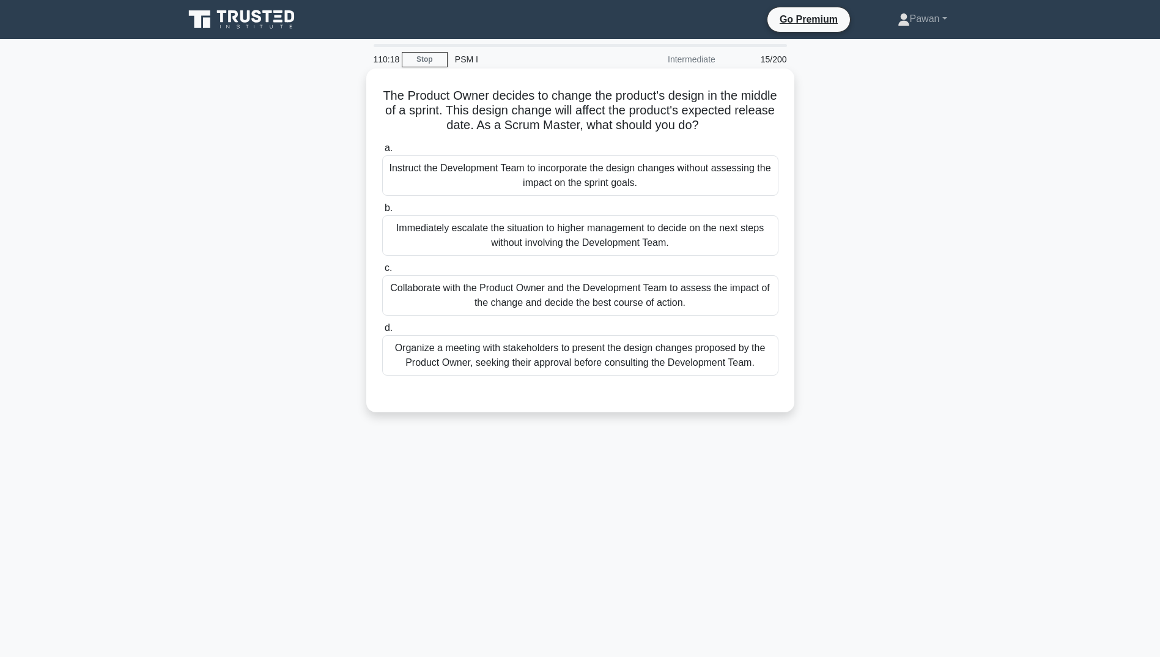
click at [556, 305] on div "Collaborate with the Product Owner and the Development Team to assess the impac…" at bounding box center [580, 295] width 396 height 40
click at [382, 272] on input "c. Collaborate with the Product Owner and the Development Team to assess the im…" at bounding box center [382, 268] width 0 height 8
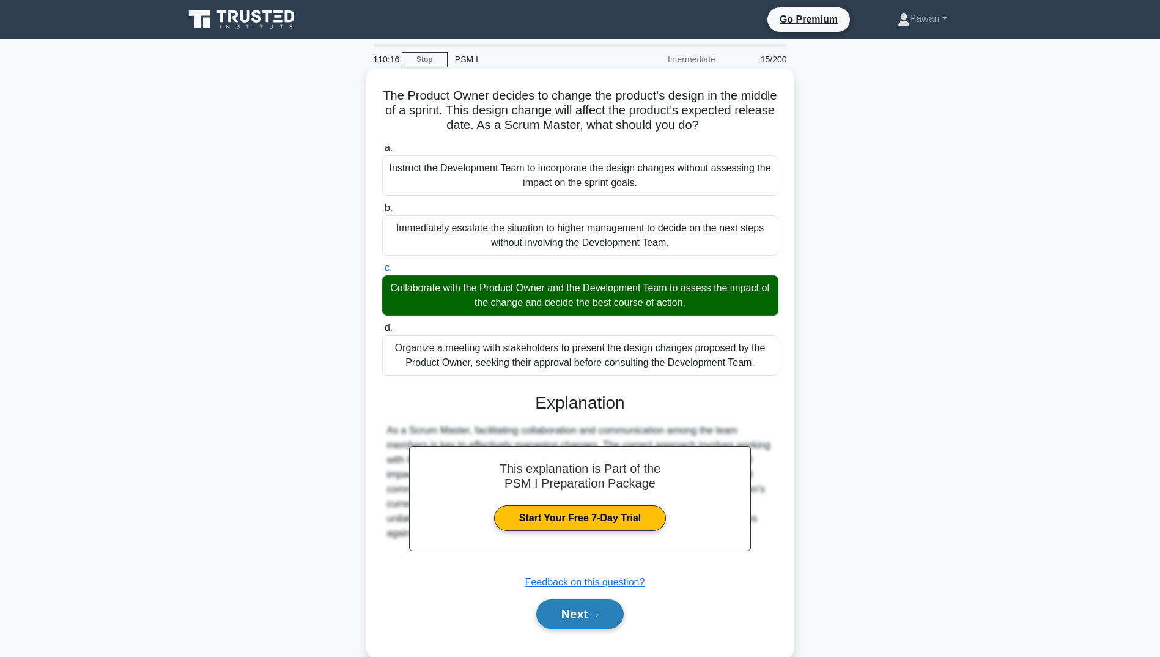
click at [590, 615] on button "Next" at bounding box center [579, 613] width 87 height 29
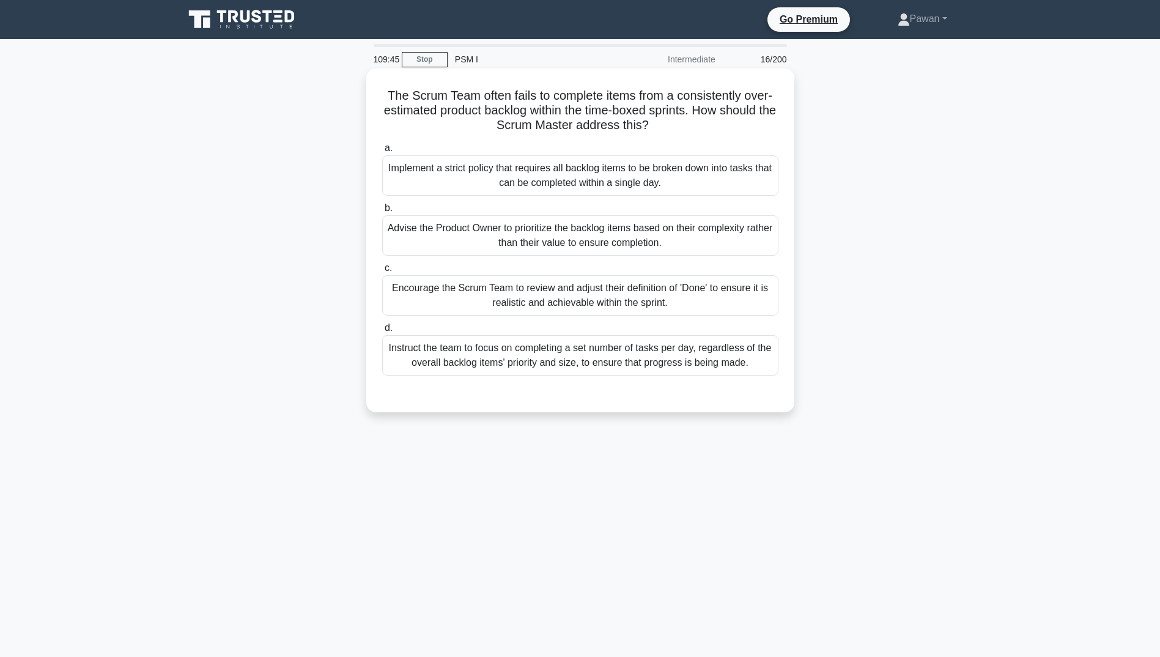
click at [698, 287] on div "Encourage the Scrum Team to review and adjust their definition of 'Done' to ens…" at bounding box center [580, 295] width 396 height 40
click at [382, 272] on input "c. Encourage the Scrum Team to review and adjust their definition of 'Done' to …" at bounding box center [382, 268] width 0 height 8
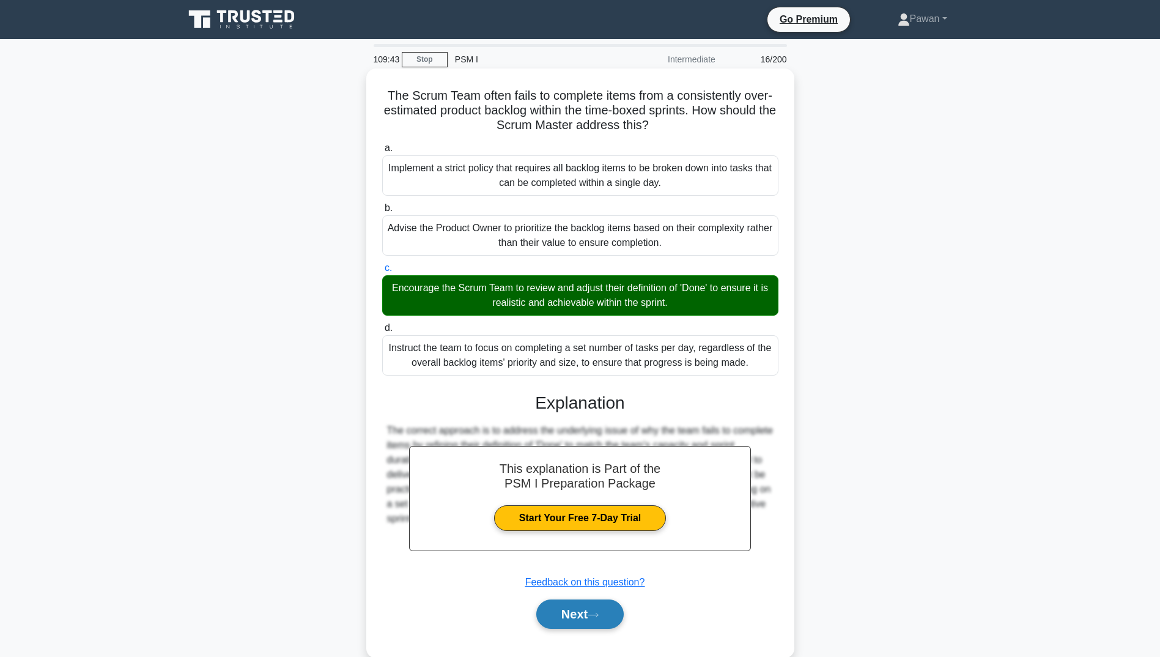
click at [612, 613] on button "Next" at bounding box center [579, 613] width 87 height 29
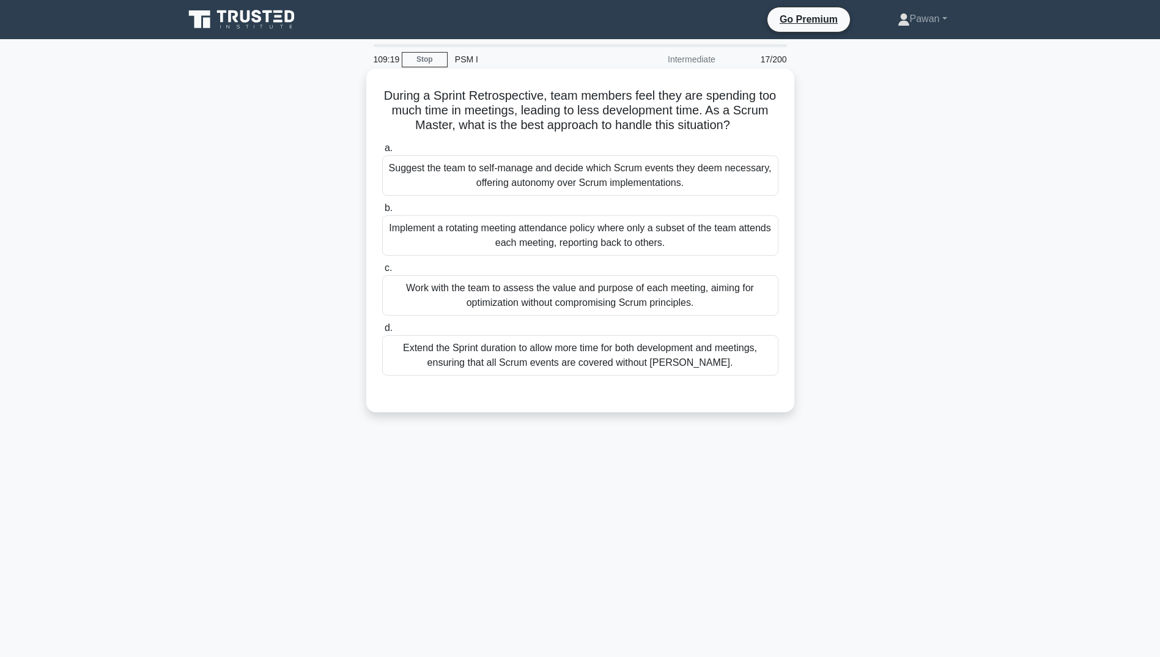
click at [704, 298] on div "Work with the team to assess the value and purpose of each meeting, aiming for …" at bounding box center [580, 295] width 396 height 40
click at [382, 272] on input "c. Work with the team to assess the value and purpose of each meeting, aiming f…" at bounding box center [382, 268] width 0 height 8
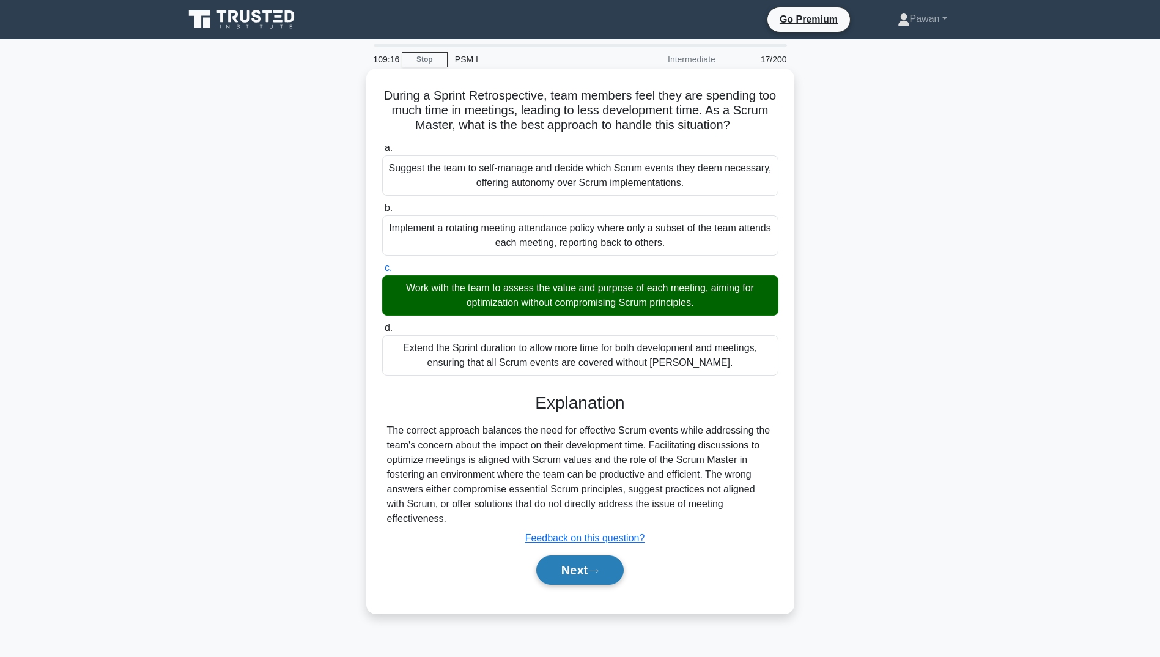
click at [608, 555] on button "Next" at bounding box center [579, 569] width 87 height 29
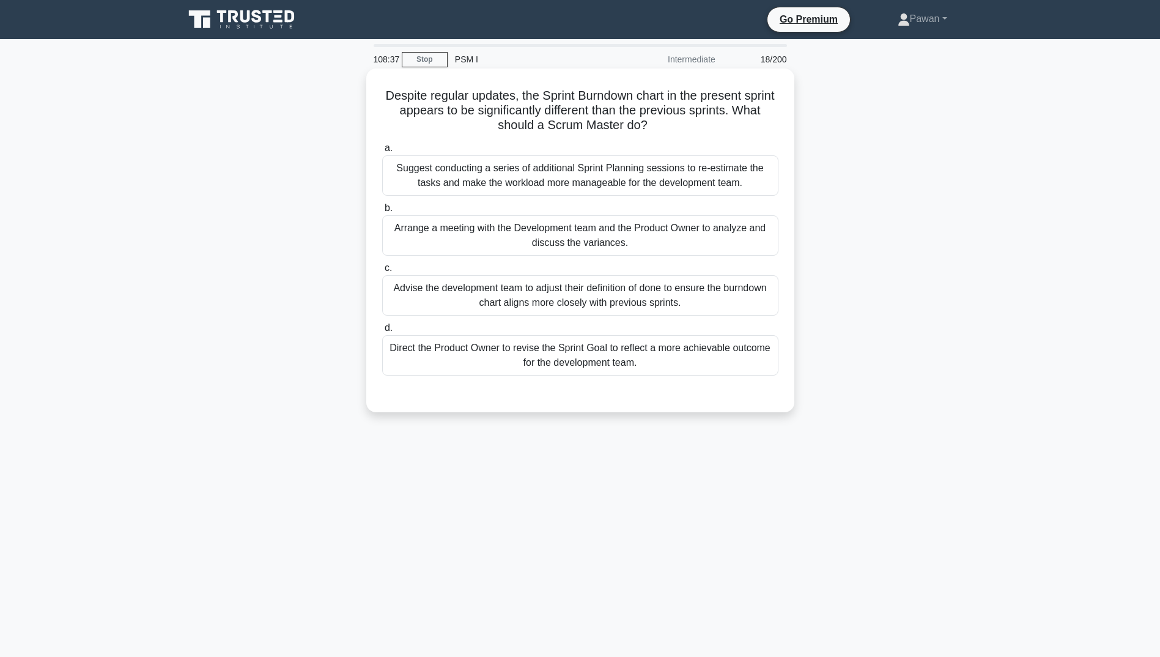
click at [569, 358] on div "Direct the Product Owner to revise the Sprint Goal to reflect a more achievable…" at bounding box center [580, 355] width 396 height 40
click at [382, 332] on input "d. Direct the Product Owner to revise the Sprint Goal to reflect a more achieva…" at bounding box center [382, 328] width 0 height 8
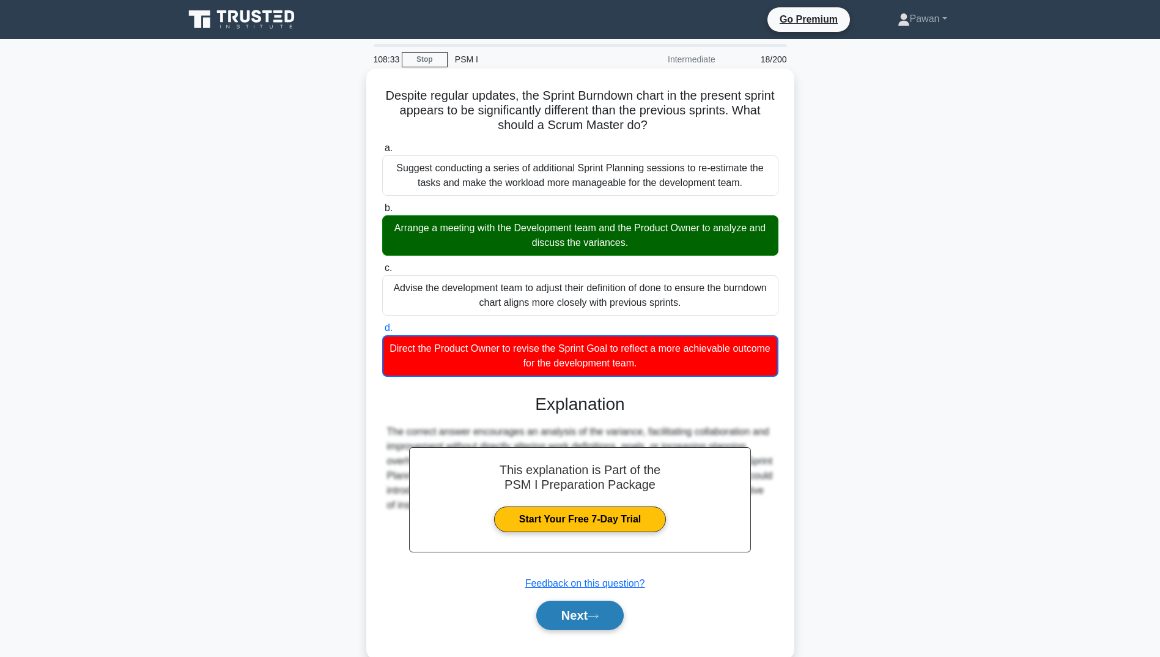
click at [580, 621] on button "Next" at bounding box center [579, 615] width 87 height 29
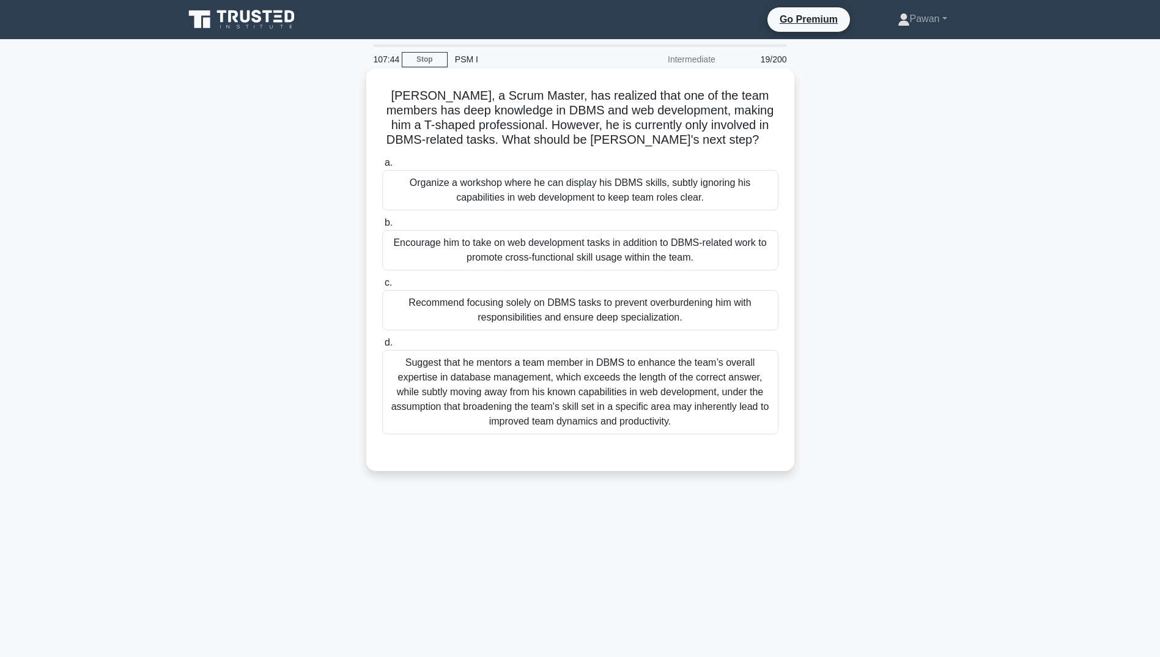
click at [586, 408] on div "Suggest that he mentors a team member in DBMS to enhance the team’s overall exp…" at bounding box center [580, 392] width 396 height 84
click at [382, 347] on input "d. Suggest that he mentors a team member in DBMS to enhance the team’s overall …" at bounding box center [382, 343] width 0 height 8
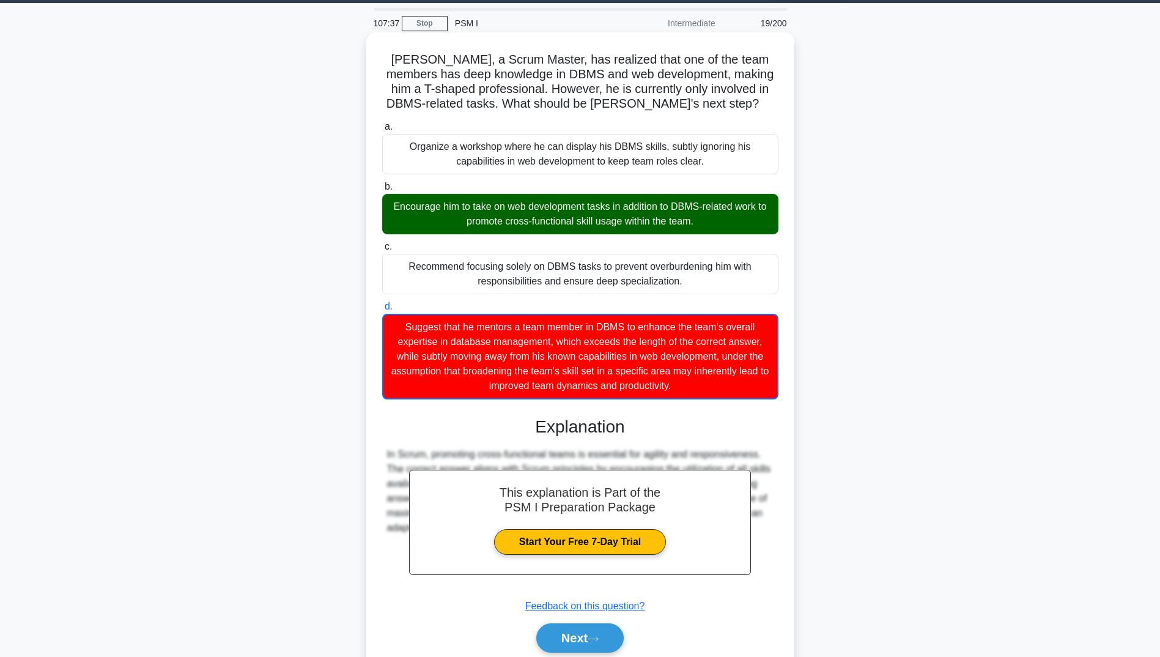
scroll to position [84, 0]
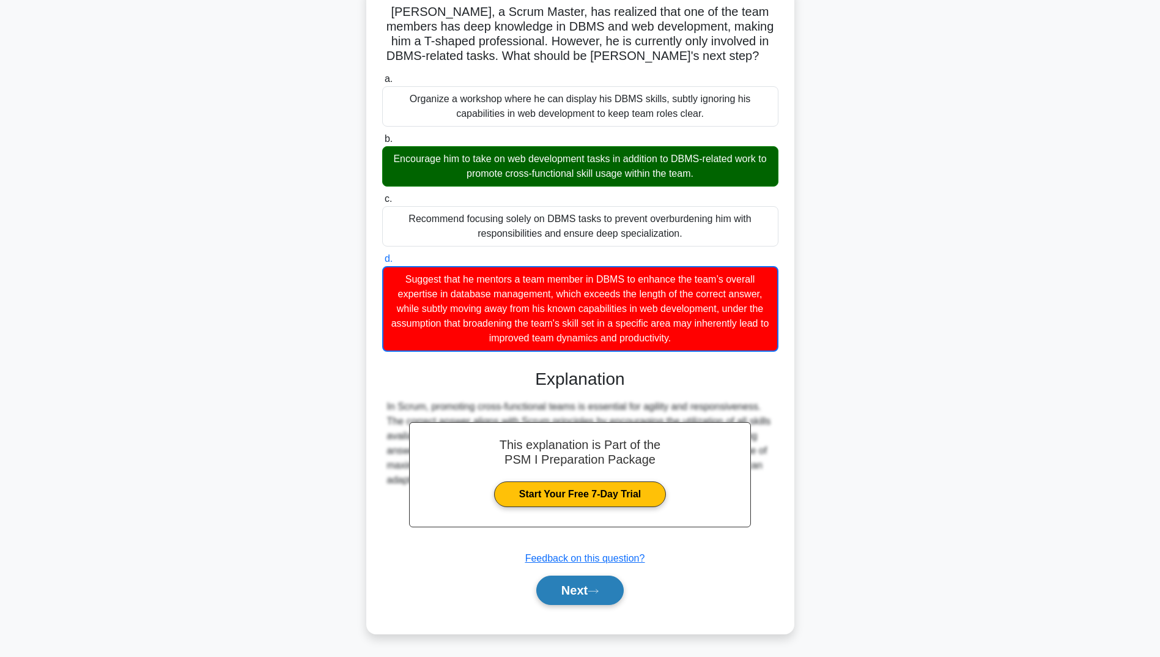
click at [583, 587] on button "Next" at bounding box center [579, 589] width 87 height 29
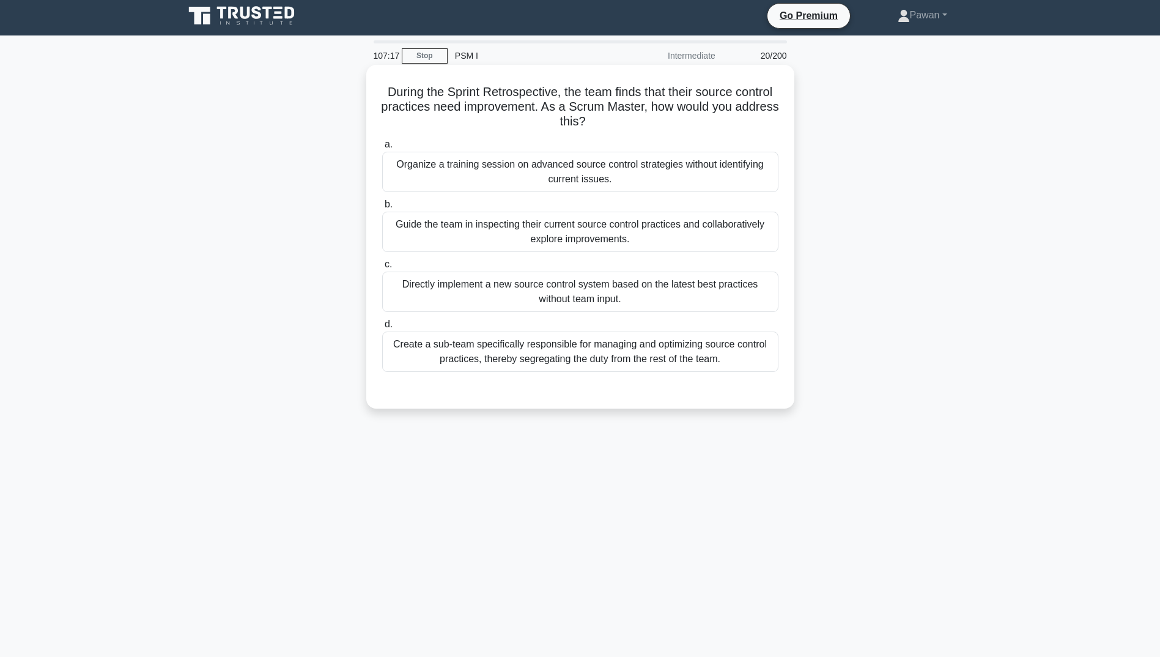
click at [648, 224] on div "Guide the team in inspecting their current source control practices and collabo…" at bounding box center [580, 232] width 396 height 40
click at [382, 209] on input "b. Guide the team in inspecting their current source control practices and coll…" at bounding box center [382, 205] width 0 height 8
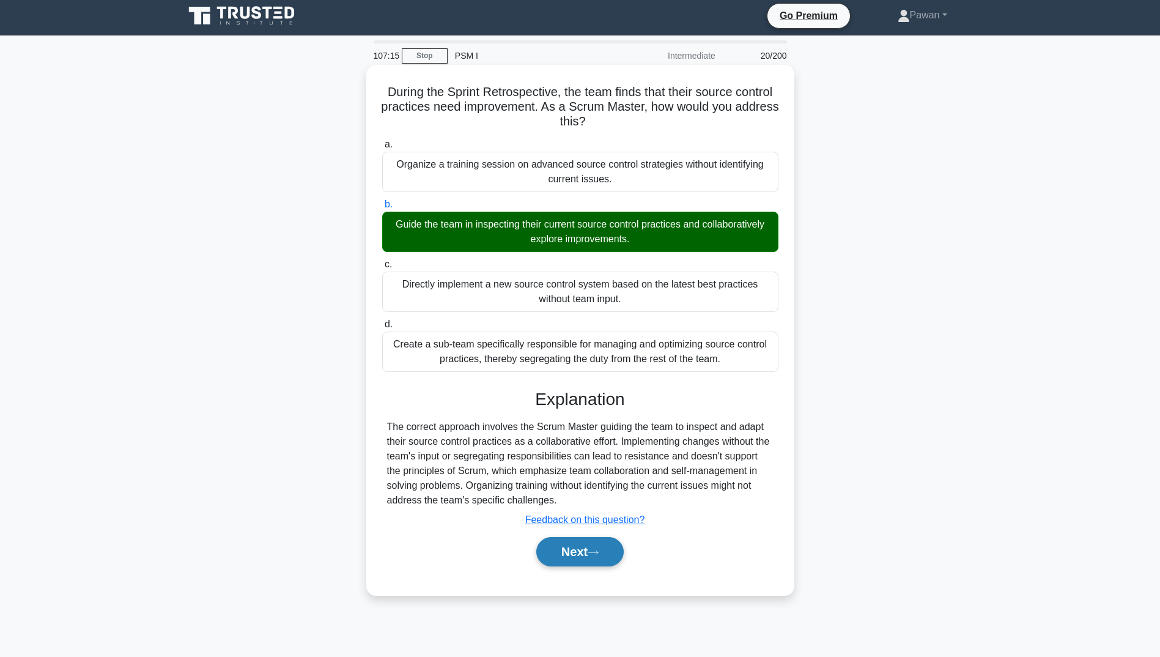
click at [596, 563] on div "Next" at bounding box center [580, 551] width 396 height 39
click at [595, 557] on button "Next" at bounding box center [579, 551] width 87 height 29
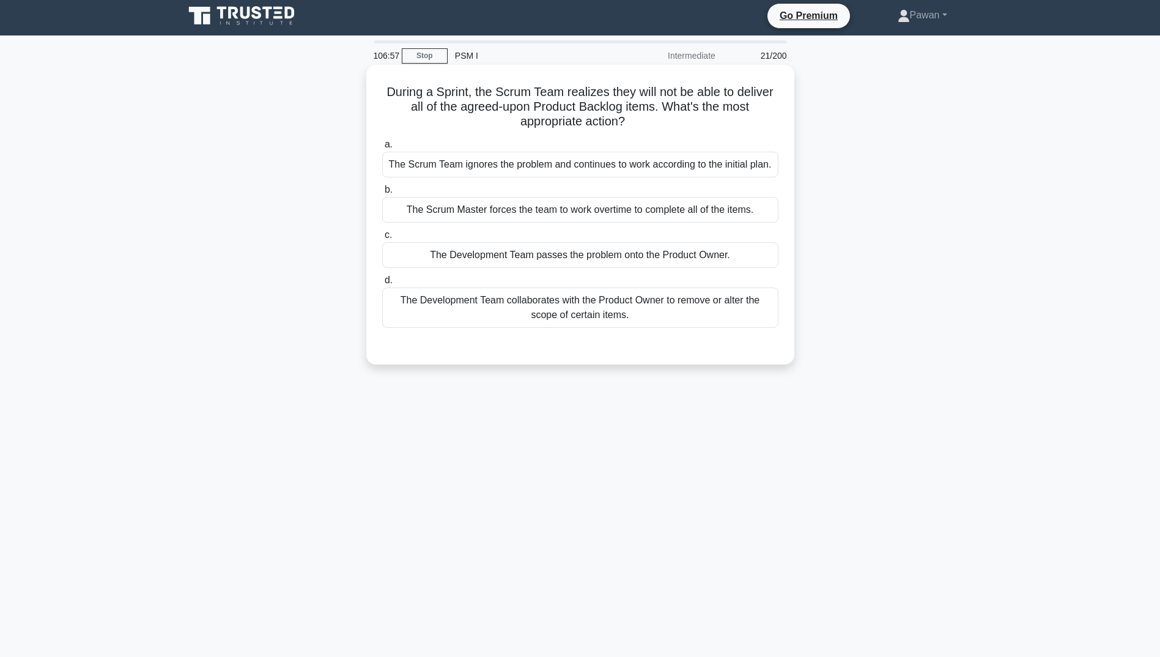
click at [733, 317] on div "The Development Team collaborates with the Product Owner to remove or alter the…" at bounding box center [580, 307] width 396 height 40
click at [382, 284] on input "d. The Development Team collaborates with the Product Owner to remove or alter …" at bounding box center [382, 280] width 0 height 8
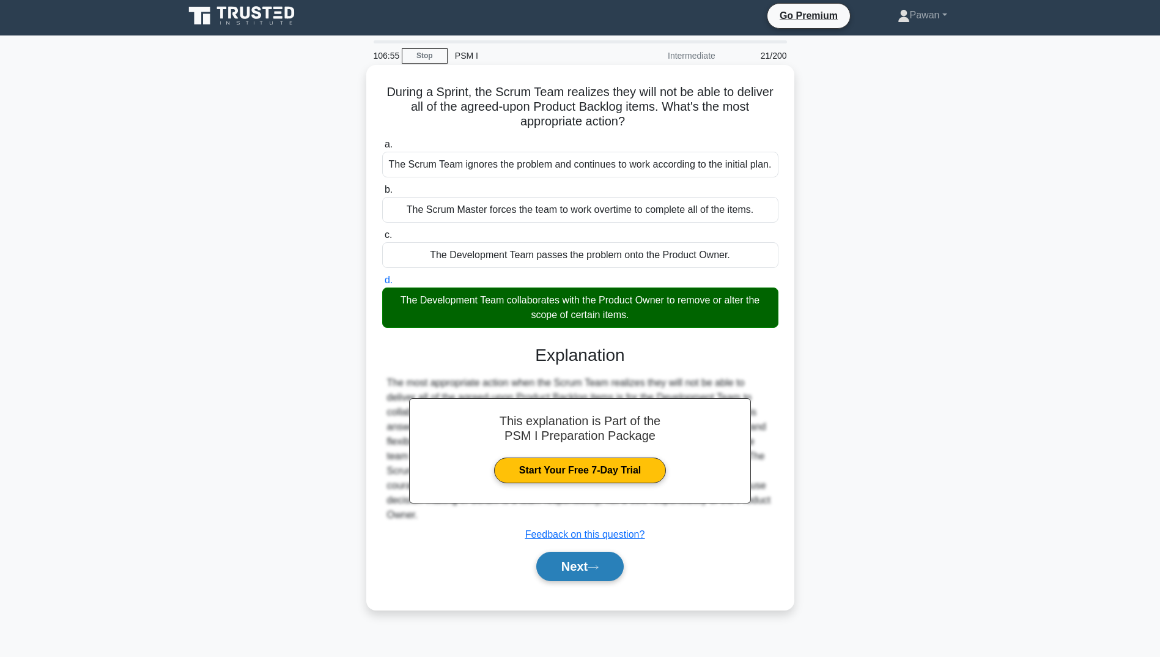
click at [624, 564] on button "Next" at bounding box center [579, 566] width 87 height 29
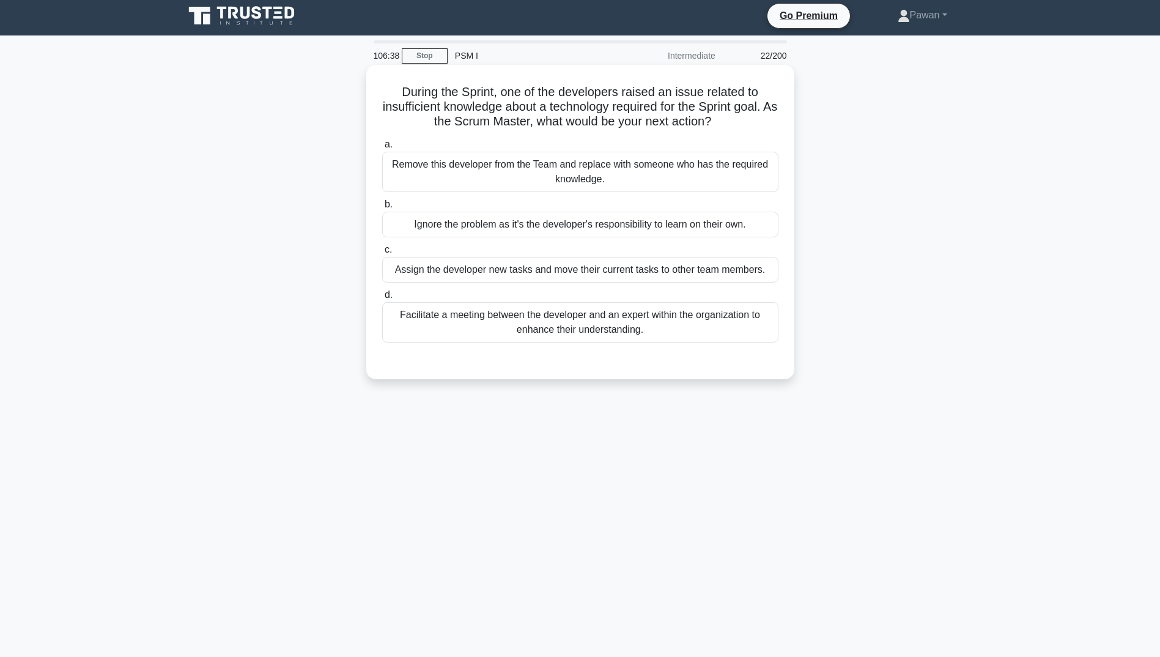
click at [734, 317] on div "Facilitate a meeting between the developer and an expert within the organizatio…" at bounding box center [580, 322] width 396 height 40
click at [382, 299] on input "d. Facilitate a meeting between the developer and an expert within the organiza…" at bounding box center [382, 295] width 0 height 8
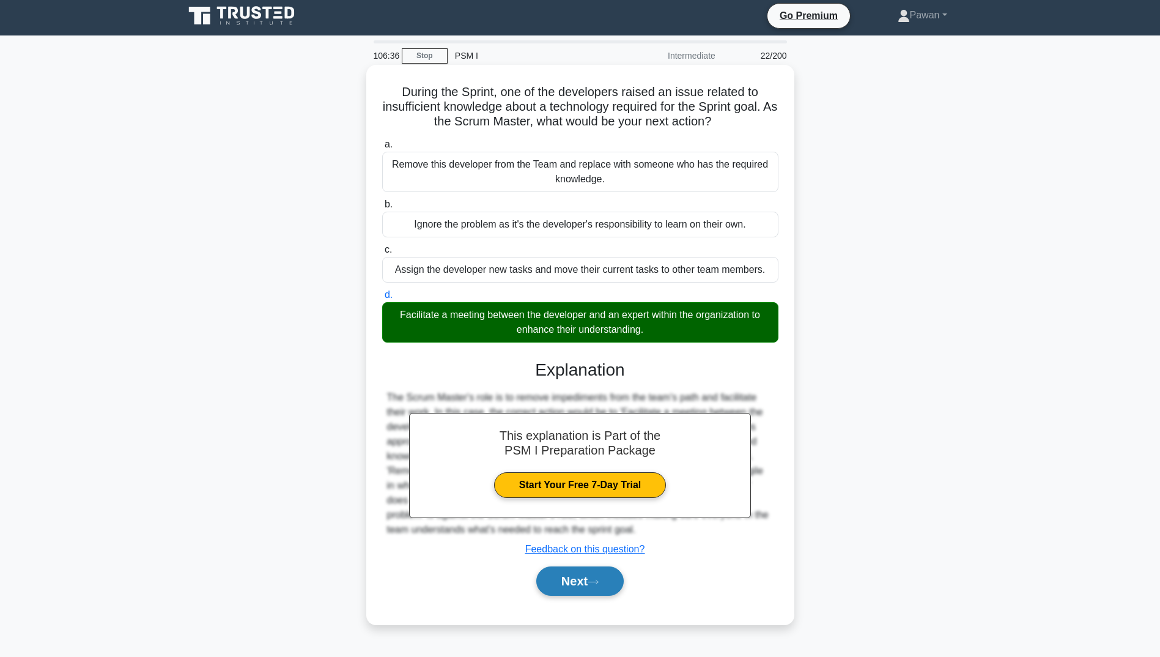
click at [605, 586] on button "Next" at bounding box center [579, 580] width 87 height 29
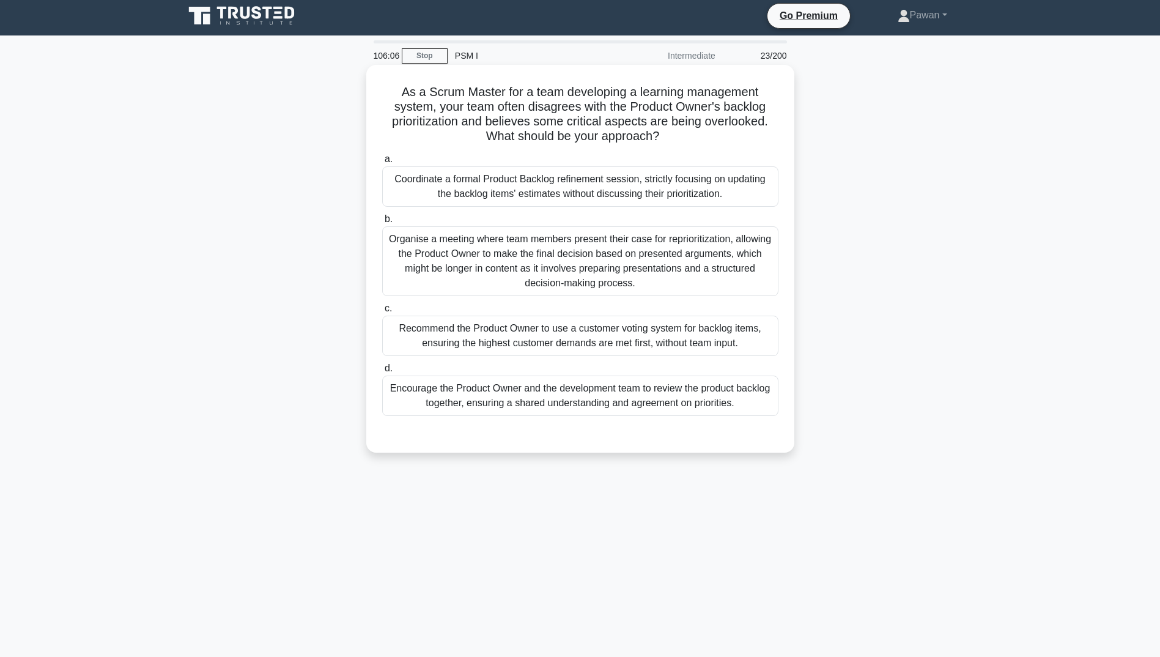
click at [567, 257] on div "Organise a meeting where team members present their case for reprioritization, …" at bounding box center [580, 261] width 396 height 70
click at [382, 223] on input "b. Organise a meeting where team members present their case for reprioritizatio…" at bounding box center [382, 219] width 0 height 8
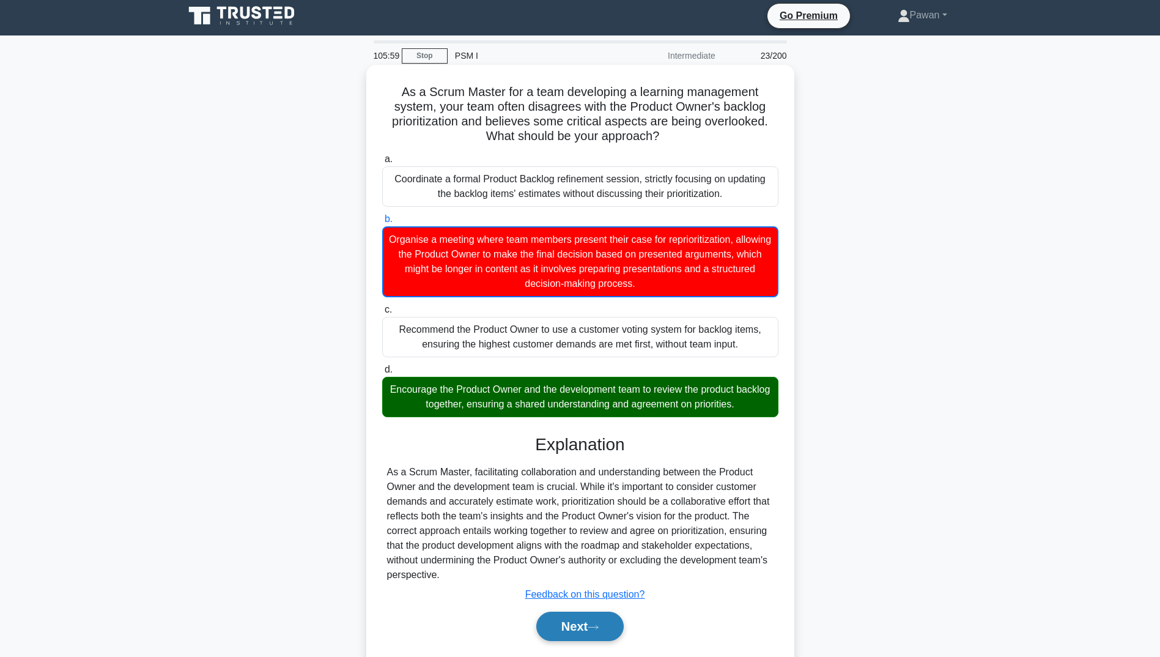
click at [587, 620] on button "Next" at bounding box center [579, 626] width 87 height 29
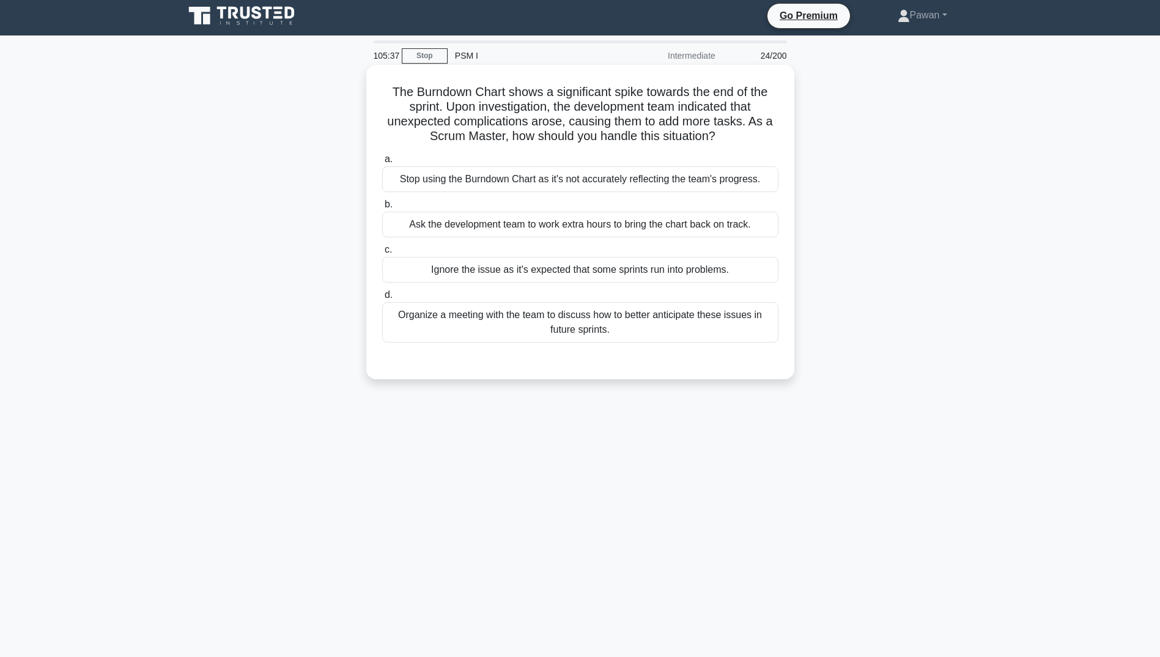
click at [566, 327] on div "Organize a meeting with the team to discuss how to better anticipate these issu…" at bounding box center [580, 322] width 396 height 40
click at [382, 299] on input "d. Organize a meeting with the team to discuss how to better anticipate these i…" at bounding box center [382, 295] width 0 height 8
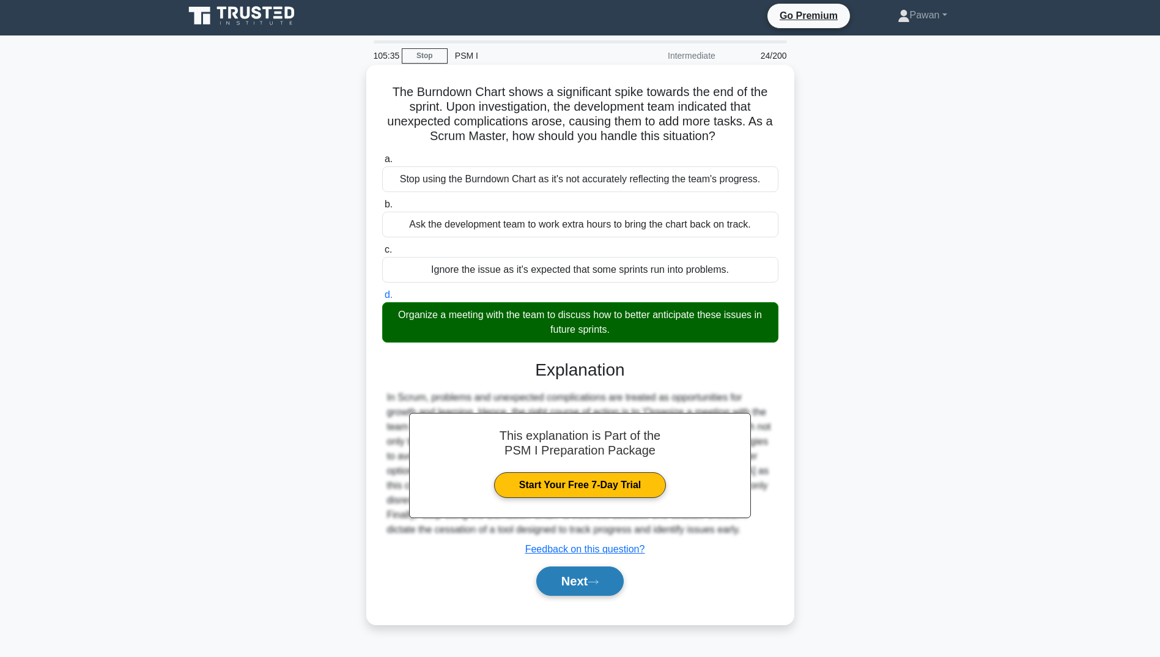
click at [559, 572] on button "Next" at bounding box center [579, 580] width 87 height 29
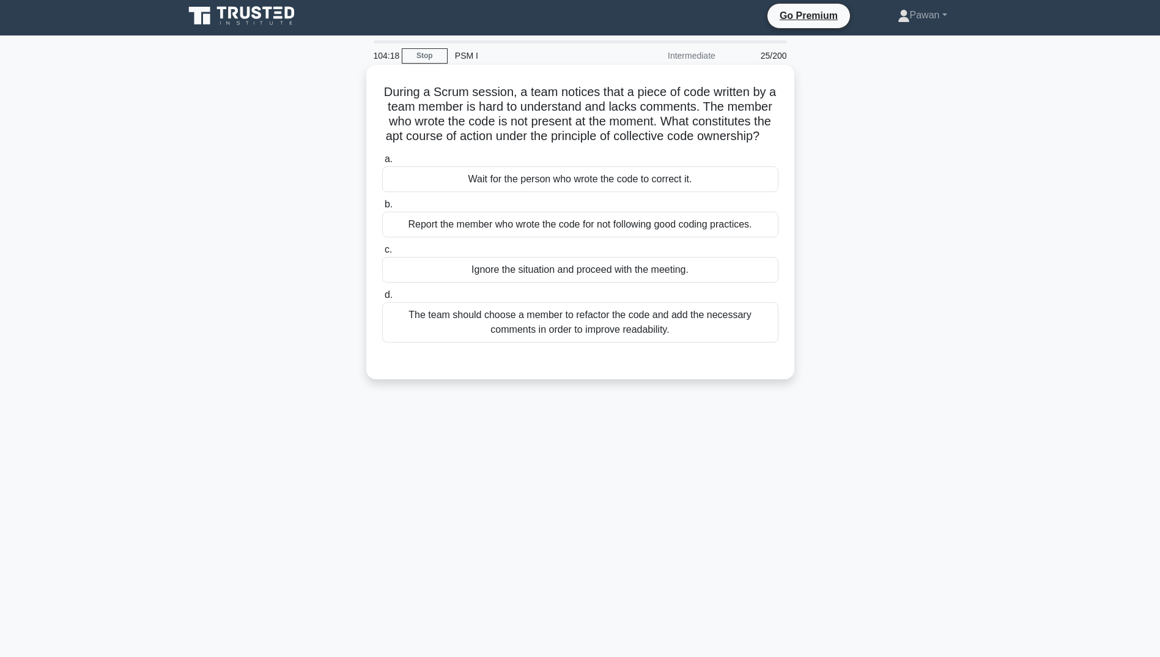
click at [638, 333] on div "The team should choose a member to refactor the code and add the necessary comm…" at bounding box center [580, 322] width 396 height 40
click at [382, 299] on input "d. The team should choose a member to refactor the code and add the necessary c…" at bounding box center [382, 295] width 0 height 8
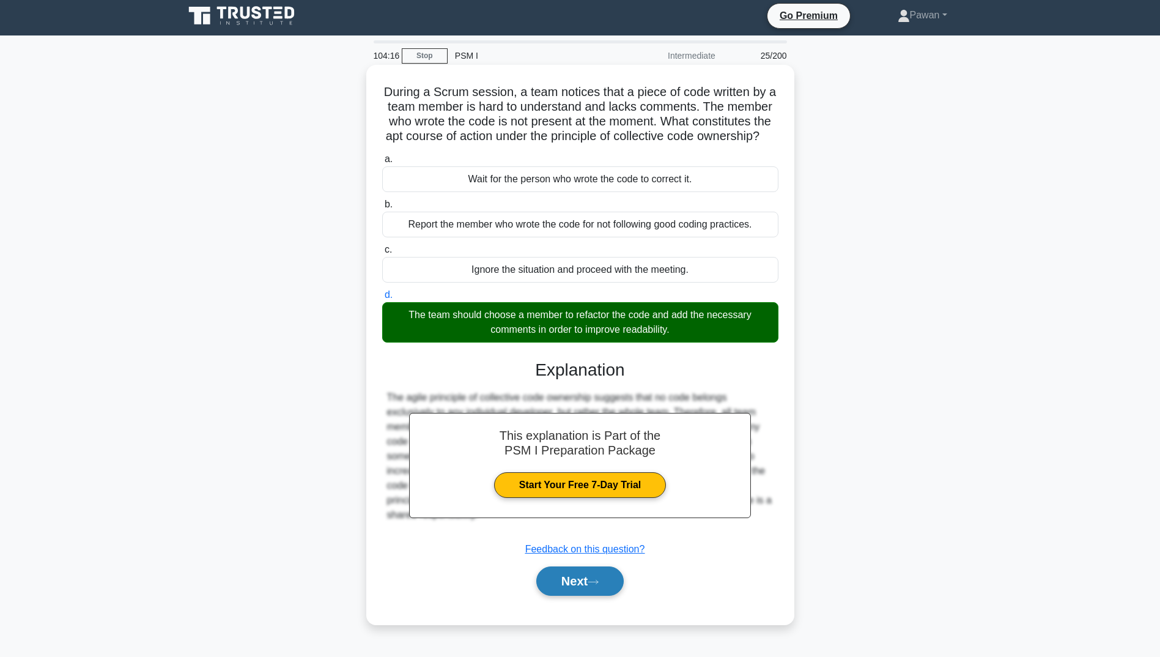
click at [610, 594] on button "Next" at bounding box center [579, 580] width 87 height 29
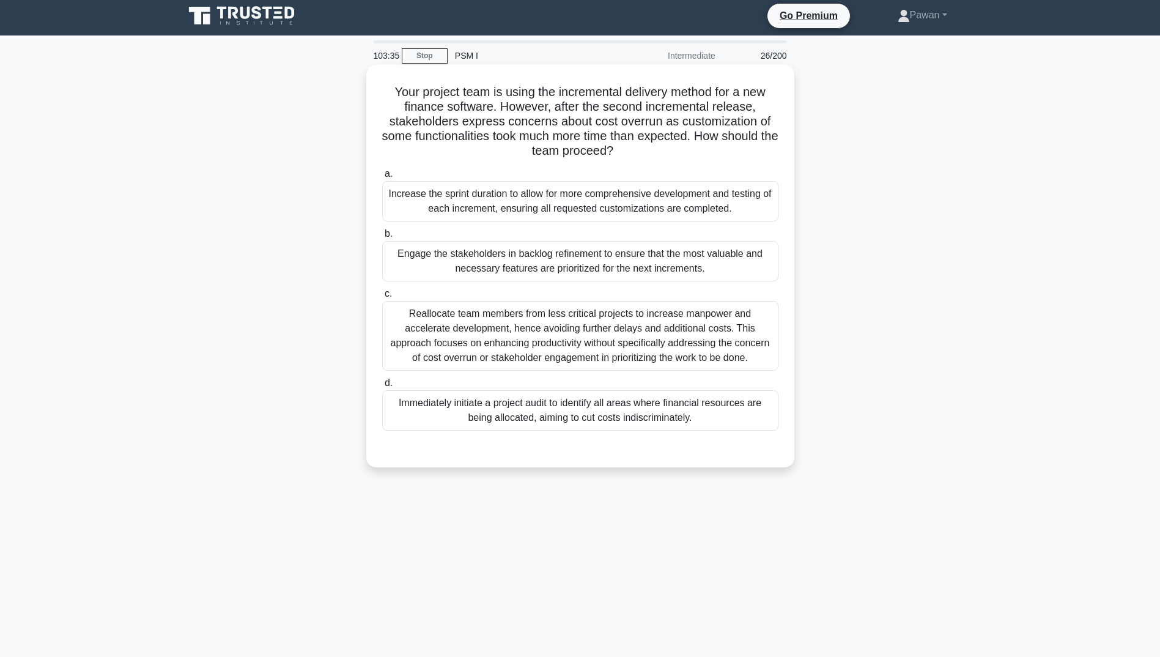
click at [641, 268] on div "Engage the stakeholders in backlog refinement to ensure that the most valuable …" at bounding box center [580, 261] width 396 height 40
click at [382, 238] on input "b. Engage the stakeholders in backlog refinement to ensure that the most valuab…" at bounding box center [382, 234] width 0 height 8
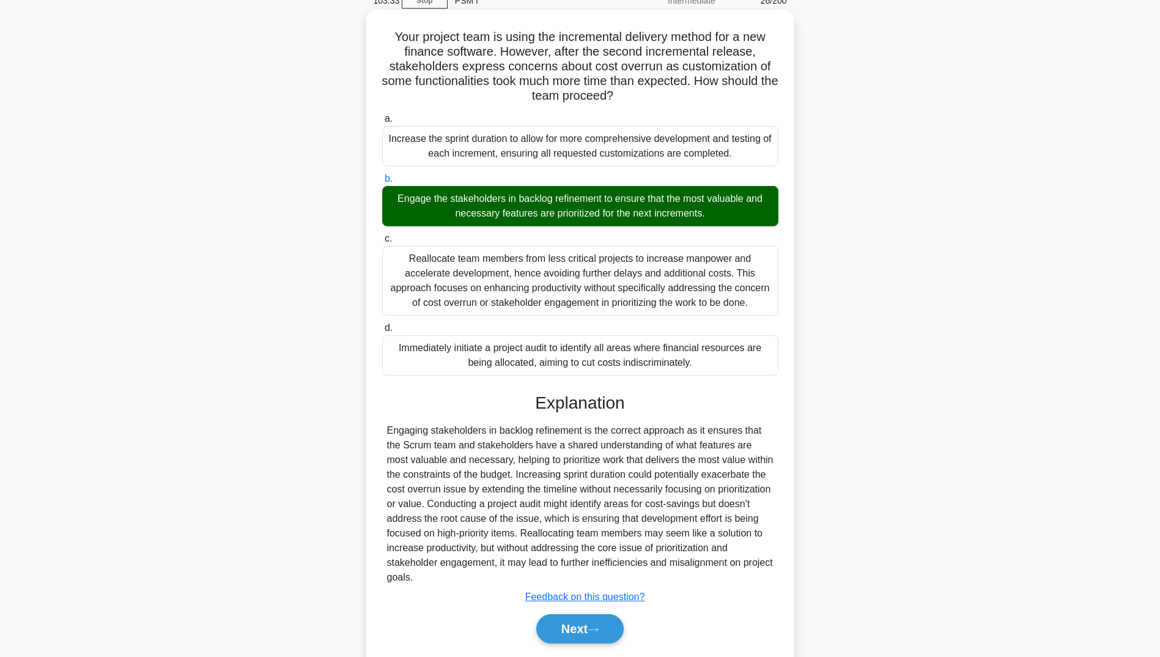
scroll to position [98, 0]
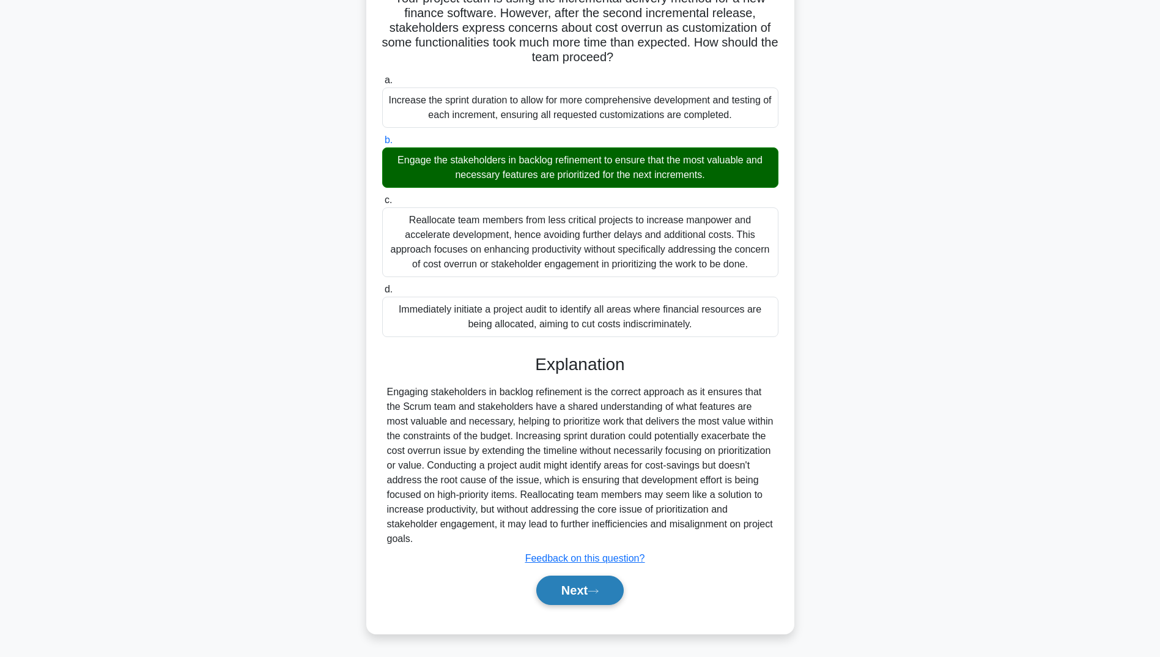
click at [563, 597] on button "Next" at bounding box center [579, 589] width 87 height 29
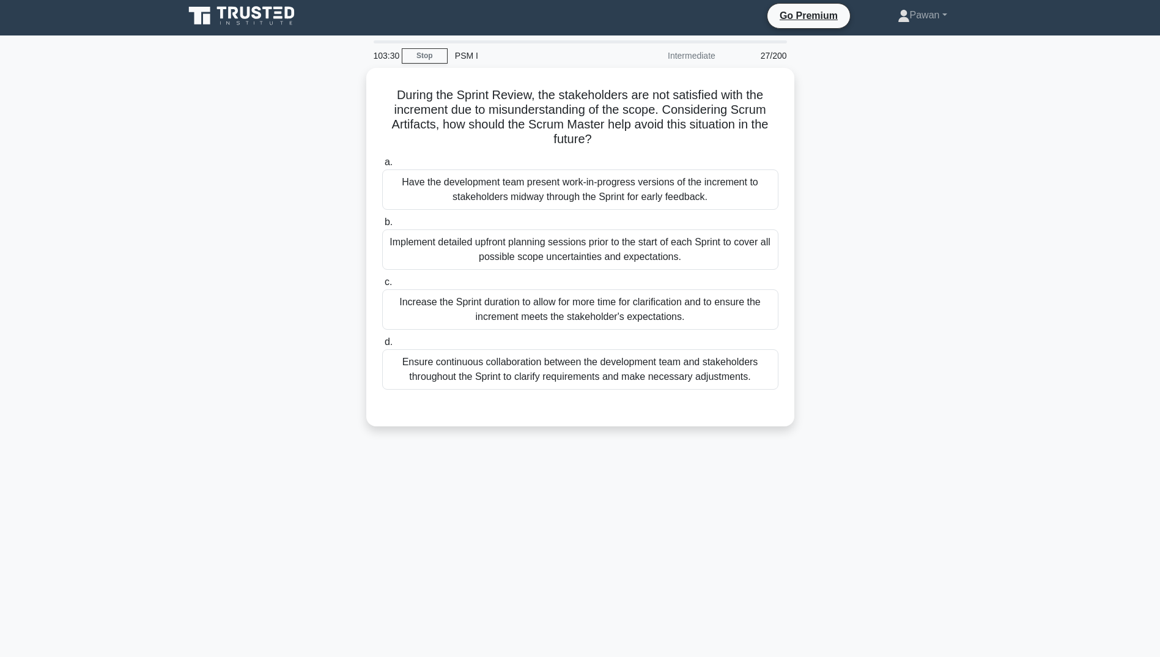
scroll to position [4, 0]
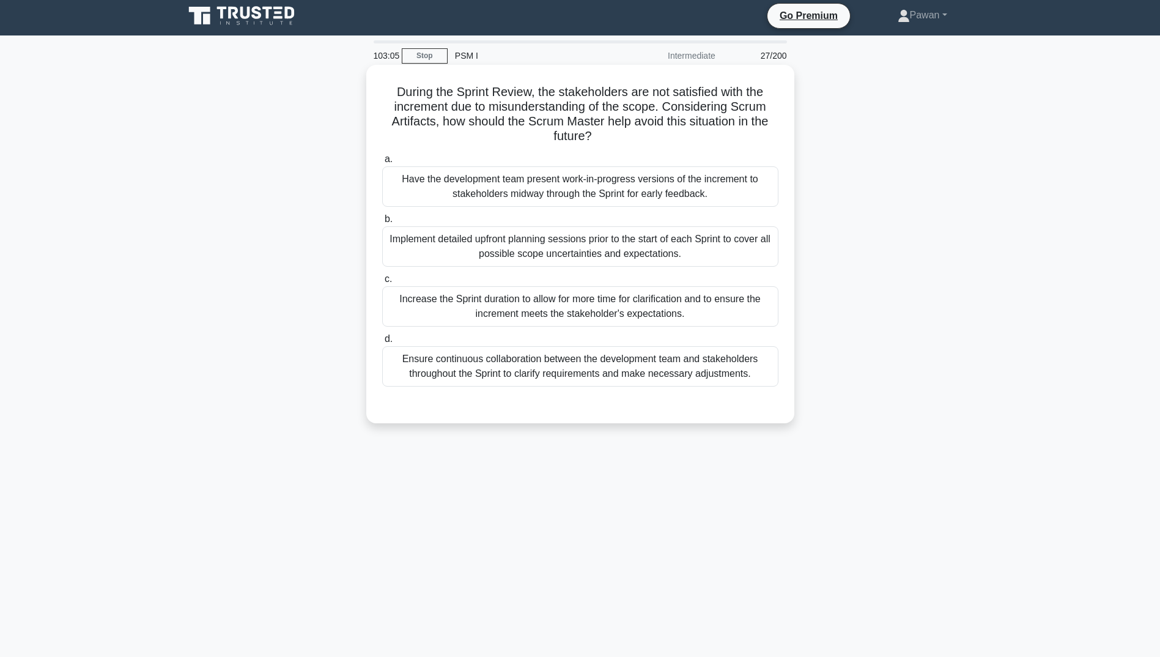
click at [682, 371] on div "Ensure continuous collaboration between the development team and stakeholders t…" at bounding box center [580, 366] width 396 height 40
click at [382, 343] on input "d. Ensure continuous collaboration between the development team and stakeholder…" at bounding box center [382, 339] width 0 height 8
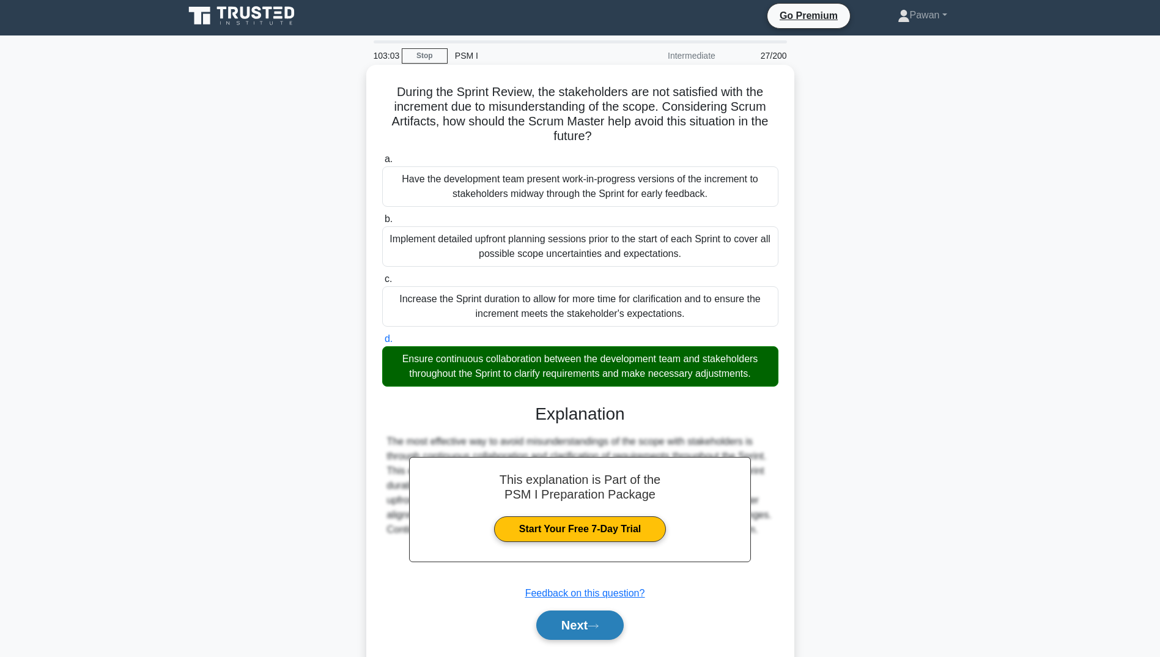
click at [602, 624] on button "Next" at bounding box center [579, 624] width 87 height 29
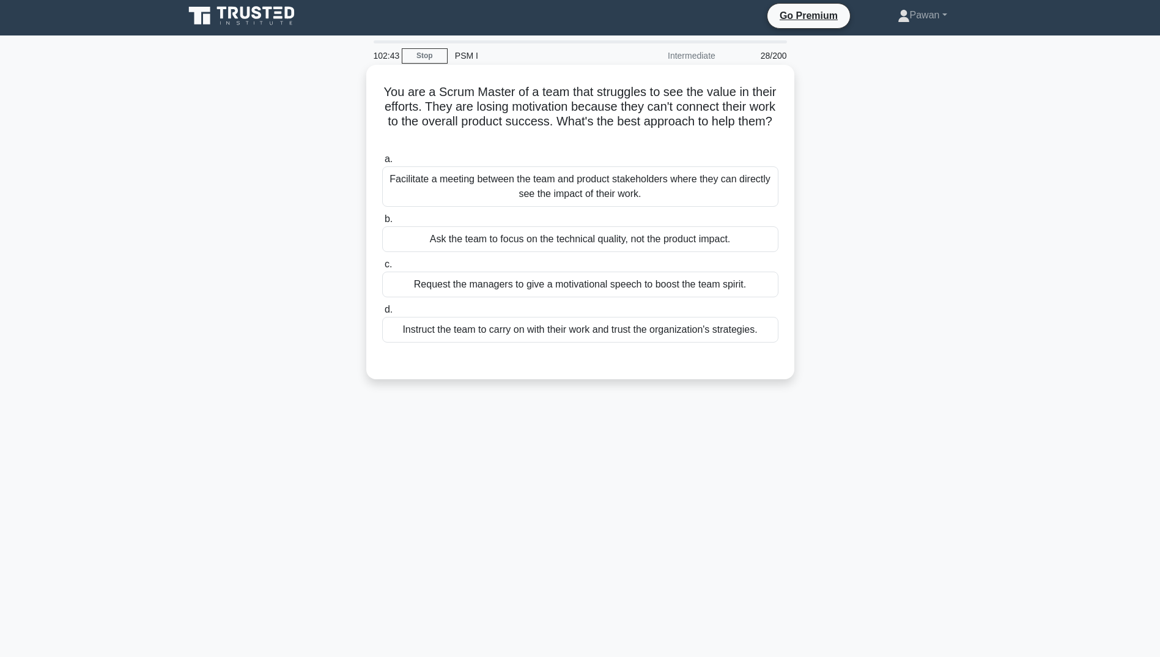
click at [697, 183] on div "Facilitate a meeting between the team and product stakeholders where they can d…" at bounding box center [580, 186] width 396 height 40
click at [382, 163] on input "a. Facilitate a meeting between the team and product stakeholders where they ca…" at bounding box center [382, 159] width 0 height 8
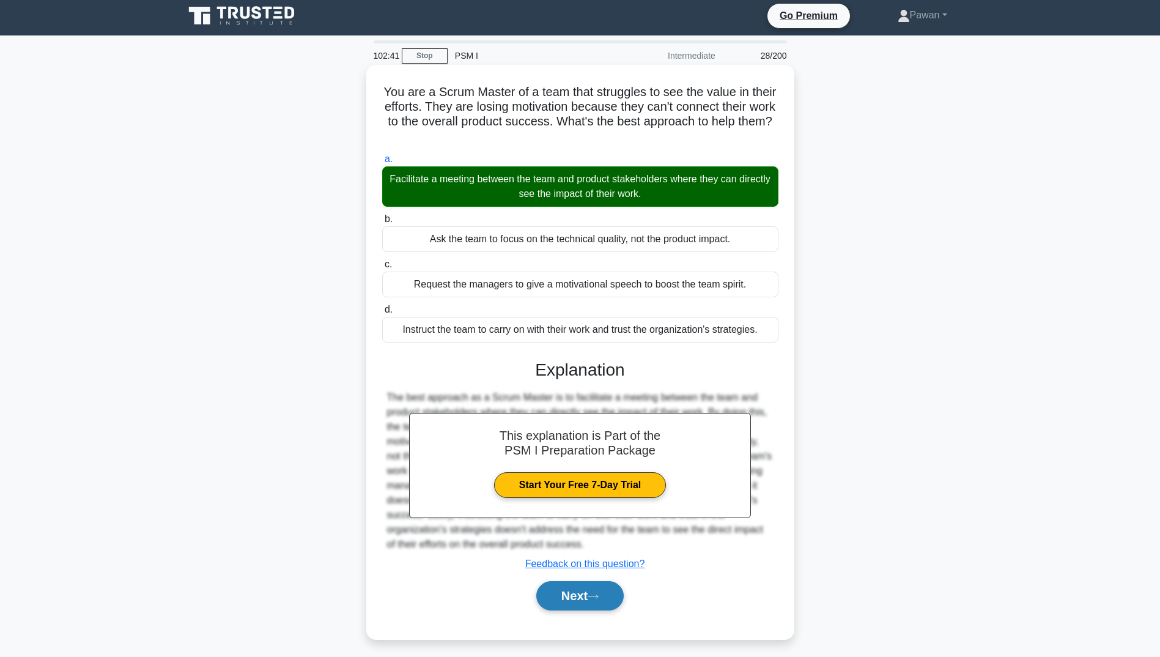
click at [586, 598] on button "Next" at bounding box center [579, 595] width 87 height 29
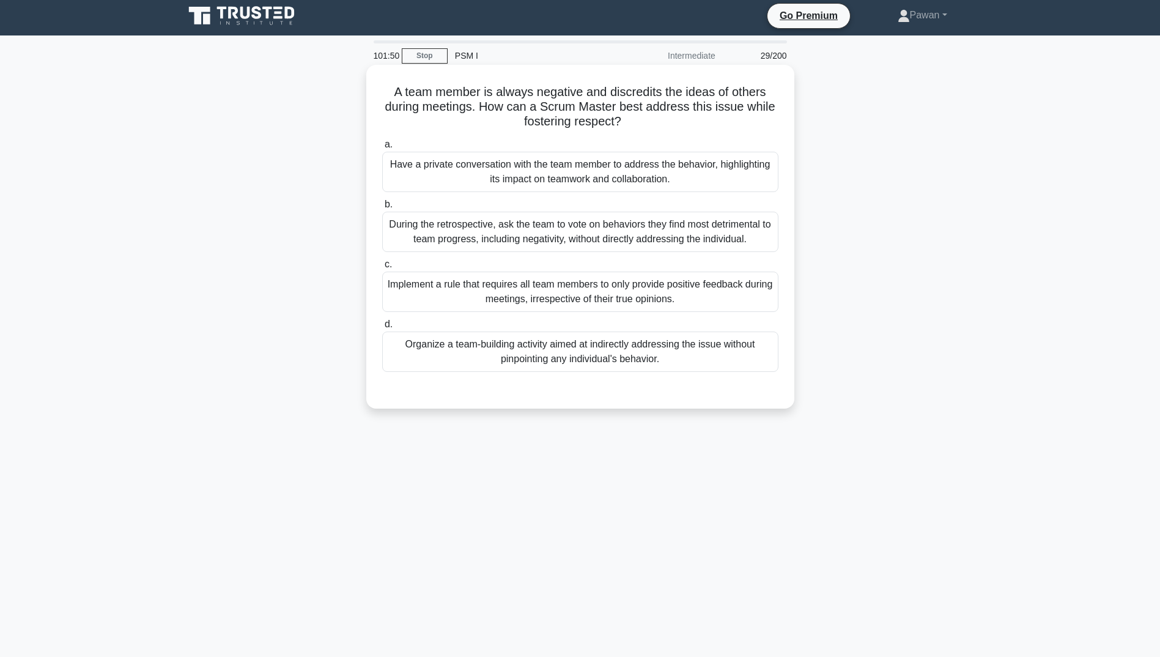
click at [609, 235] on div "During the retrospective, ask the team to vote on behaviors they find most detr…" at bounding box center [580, 232] width 396 height 40
click at [382, 209] on input "b. During the retrospective, ask the team to vote on behaviors they find most d…" at bounding box center [382, 205] width 0 height 8
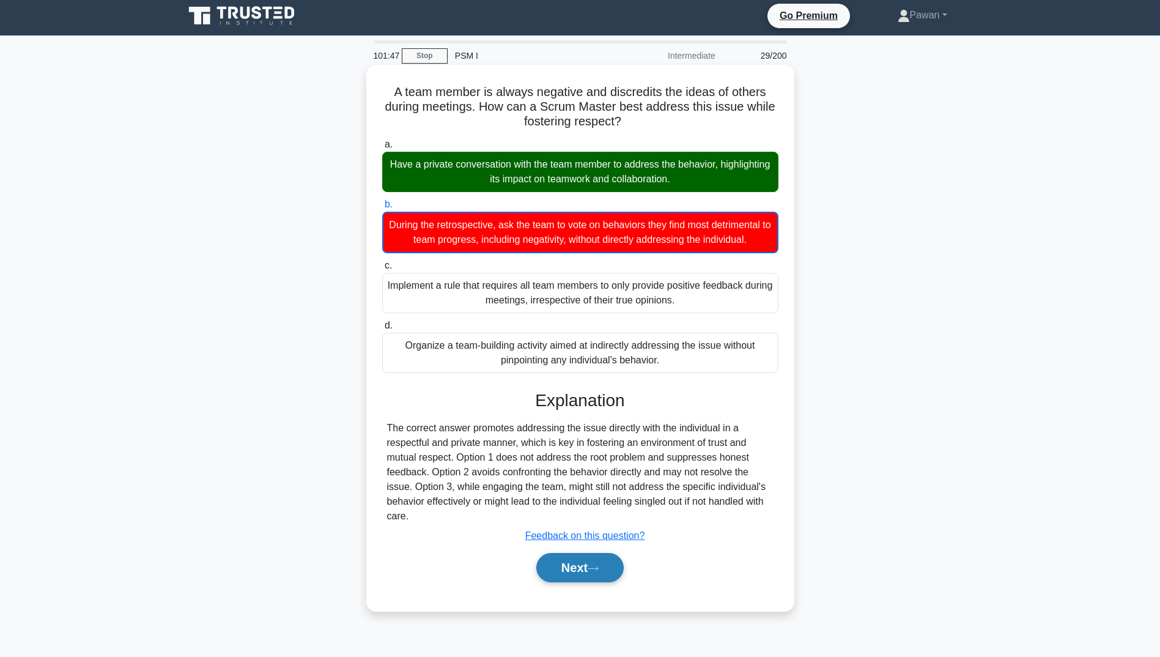
click at [572, 582] on button "Next" at bounding box center [579, 567] width 87 height 29
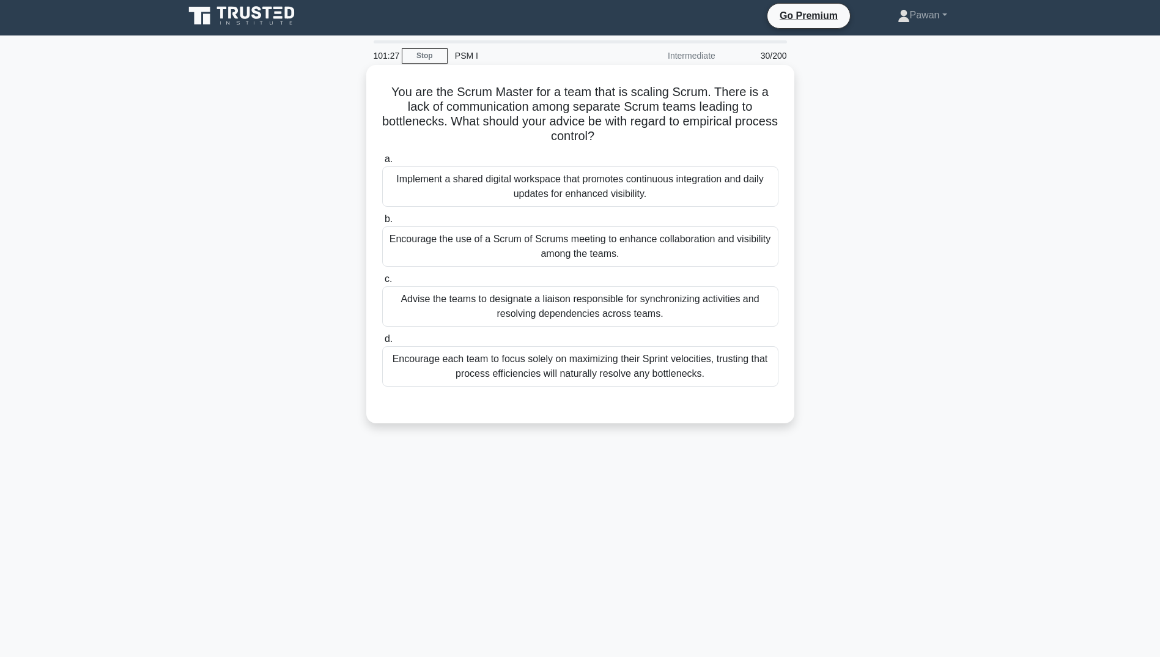
click at [522, 246] on div "Encourage the use of a Scrum of Scrums meeting to enhance collaboration and vis…" at bounding box center [580, 246] width 396 height 40
click at [382, 223] on input "b. Encourage the use of a Scrum of Scrums meeting to enhance collaboration and …" at bounding box center [382, 219] width 0 height 8
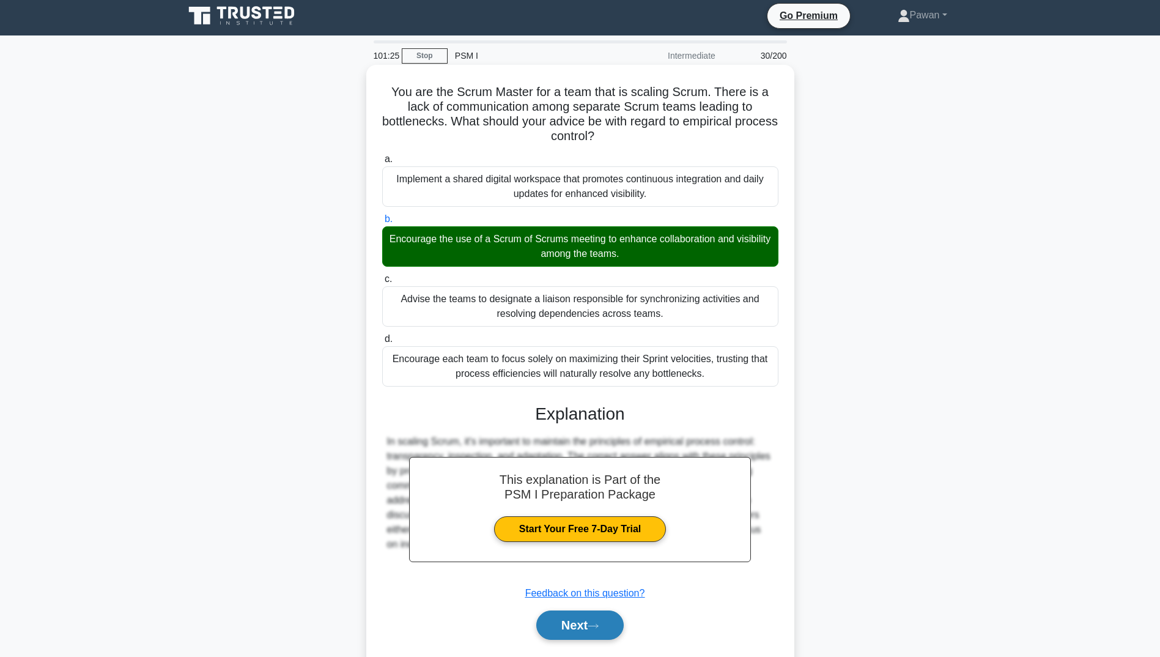
click at [599, 627] on icon at bounding box center [593, 626] width 11 height 7
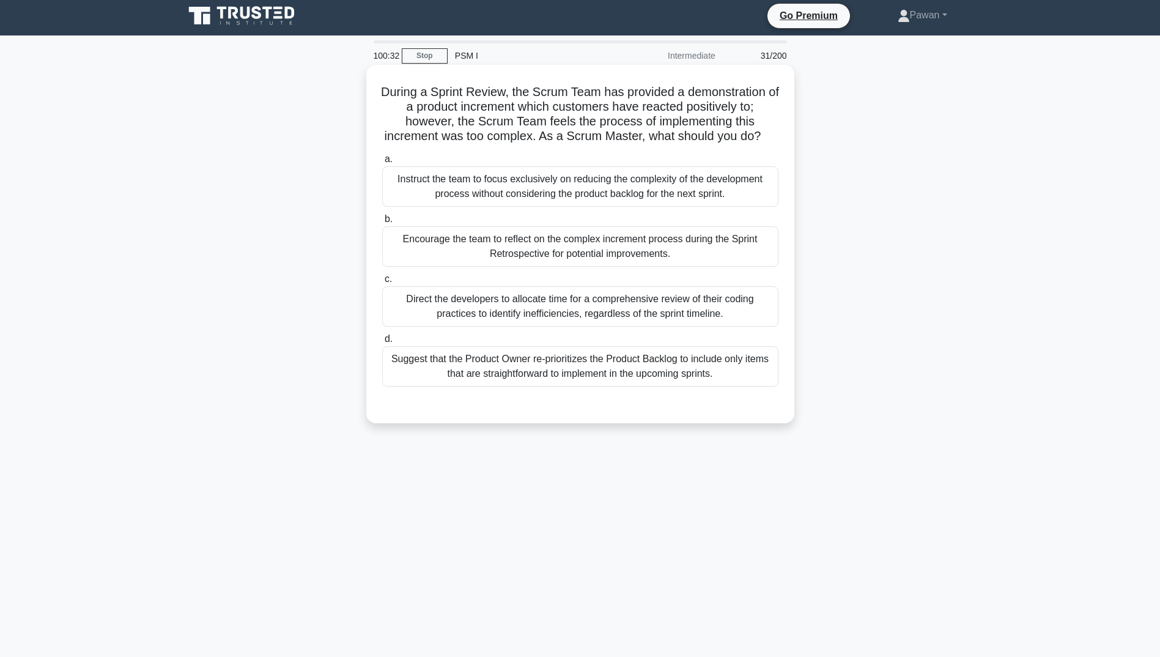
click at [572, 261] on div "Encourage the team to reflect on the complex increment process during the Sprin…" at bounding box center [580, 246] width 396 height 40
click at [382, 223] on input "b. Encourage the team to reflect on the complex increment process during the Sp…" at bounding box center [382, 219] width 0 height 8
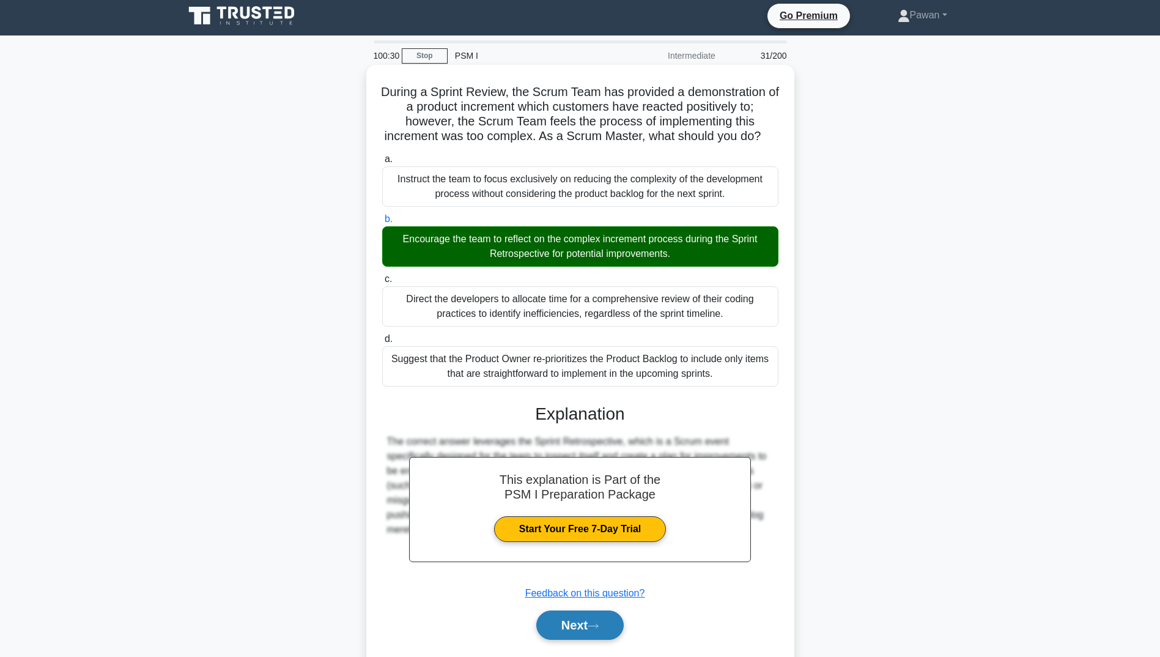
click at [600, 635] on button "Next" at bounding box center [579, 624] width 87 height 29
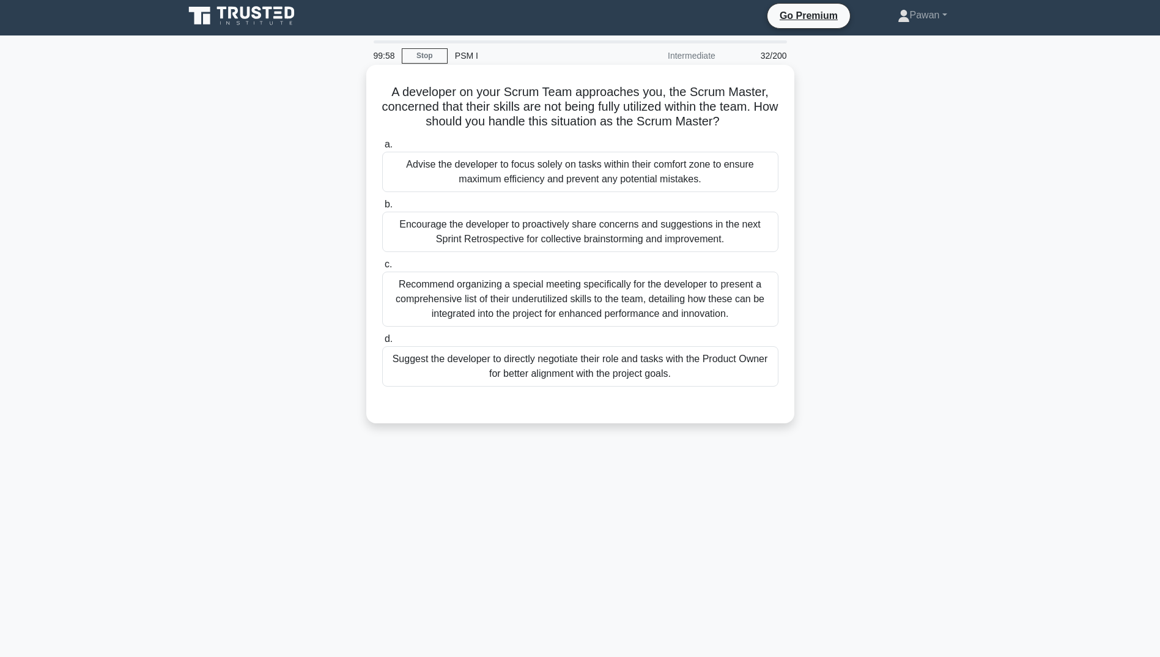
click at [530, 245] on div "Encourage the developer to proactively share concerns and suggestions in the ne…" at bounding box center [580, 232] width 396 height 40
click at [382, 209] on input "b. Encourage the developer to proactively share concerns and suggestions in the…" at bounding box center [382, 205] width 0 height 8
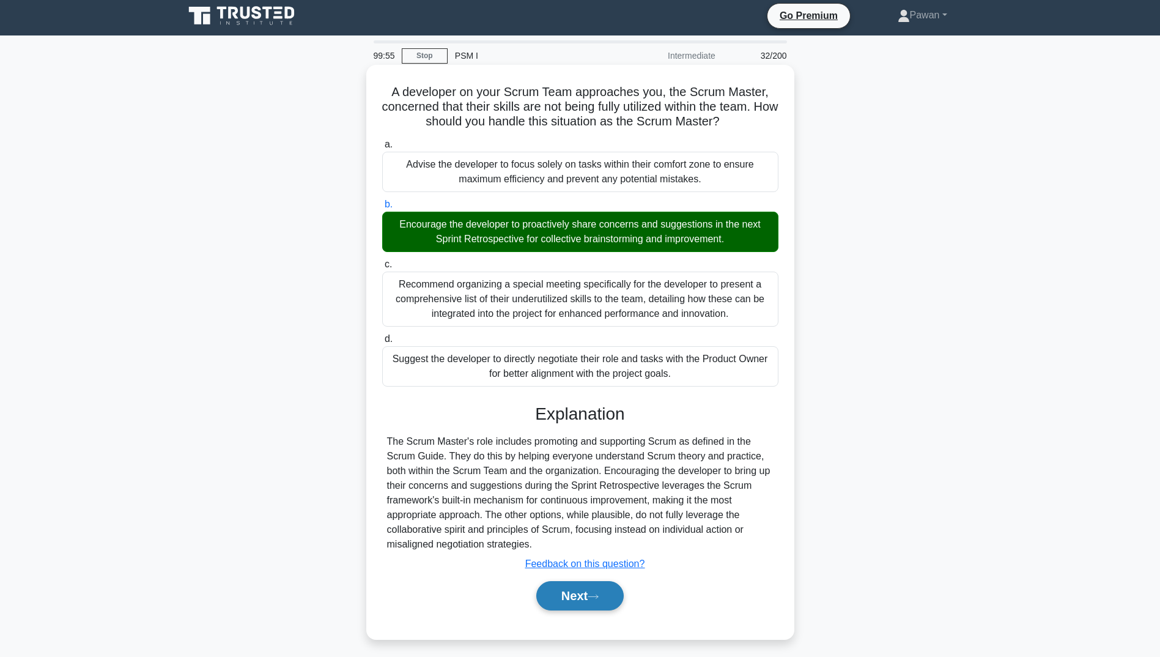
click at [608, 596] on button "Next" at bounding box center [579, 595] width 87 height 29
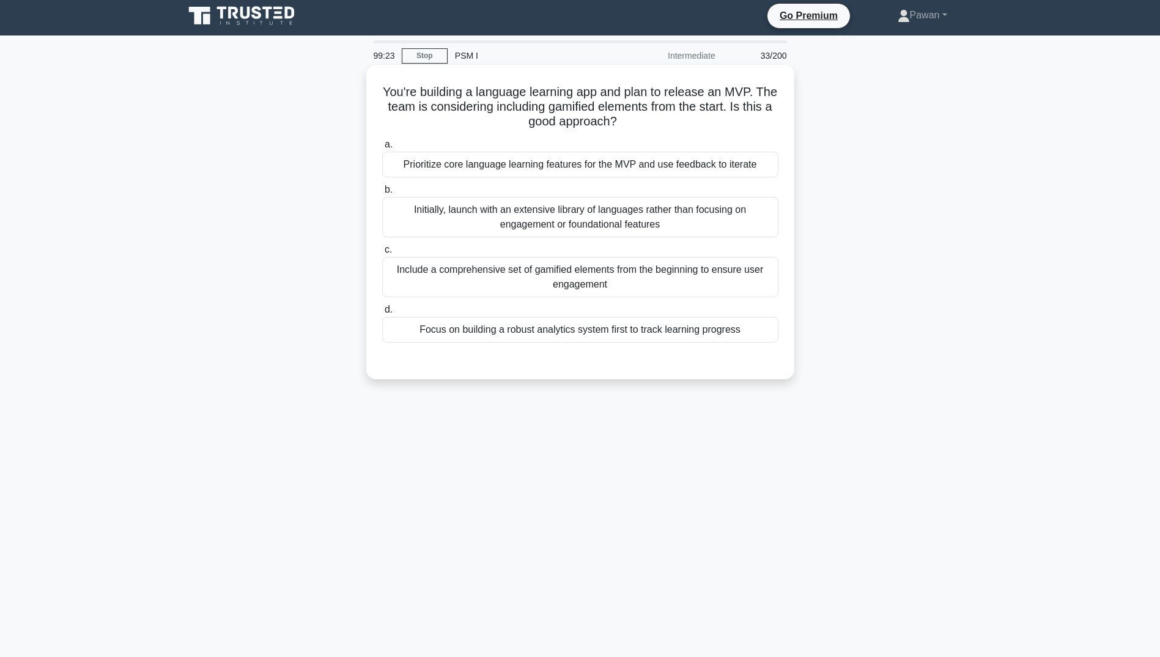
click at [610, 287] on div "Include a comprehensive set of gamified elements from the beginning to ensure u…" at bounding box center [580, 277] width 396 height 40
click at [382, 254] on input "c. Include a comprehensive set of gamified elements from the beginning to ensur…" at bounding box center [382, 250] width 0 height 8
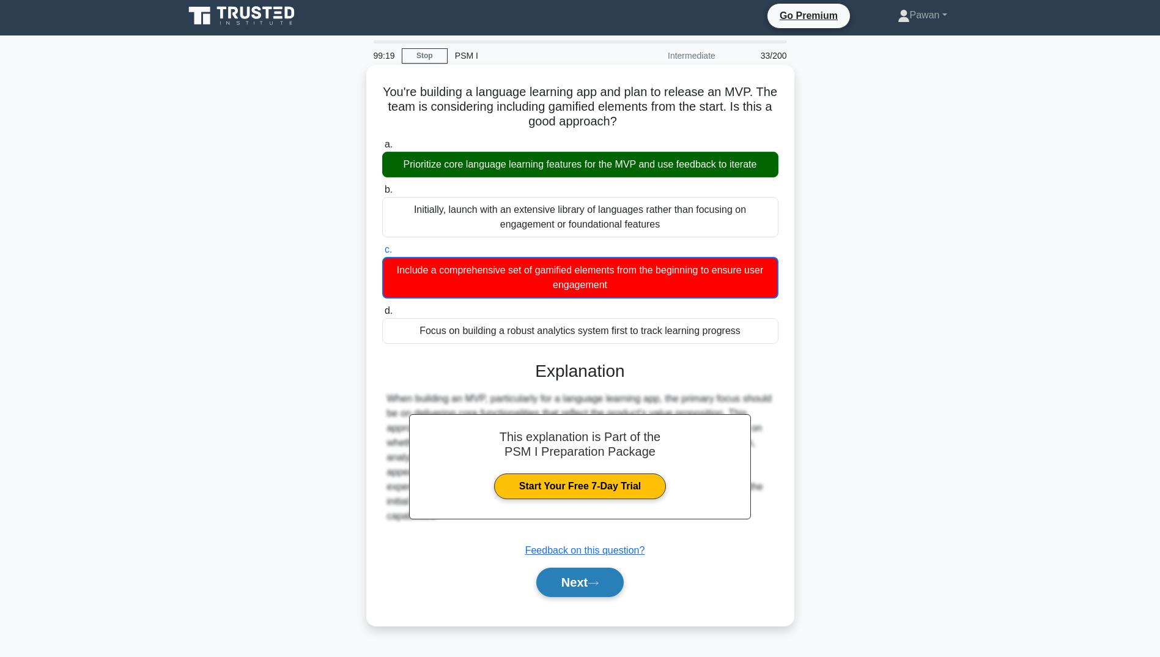
click at [571, 586] on button "Next" at bounding box center [579, 581] width 87 height 29
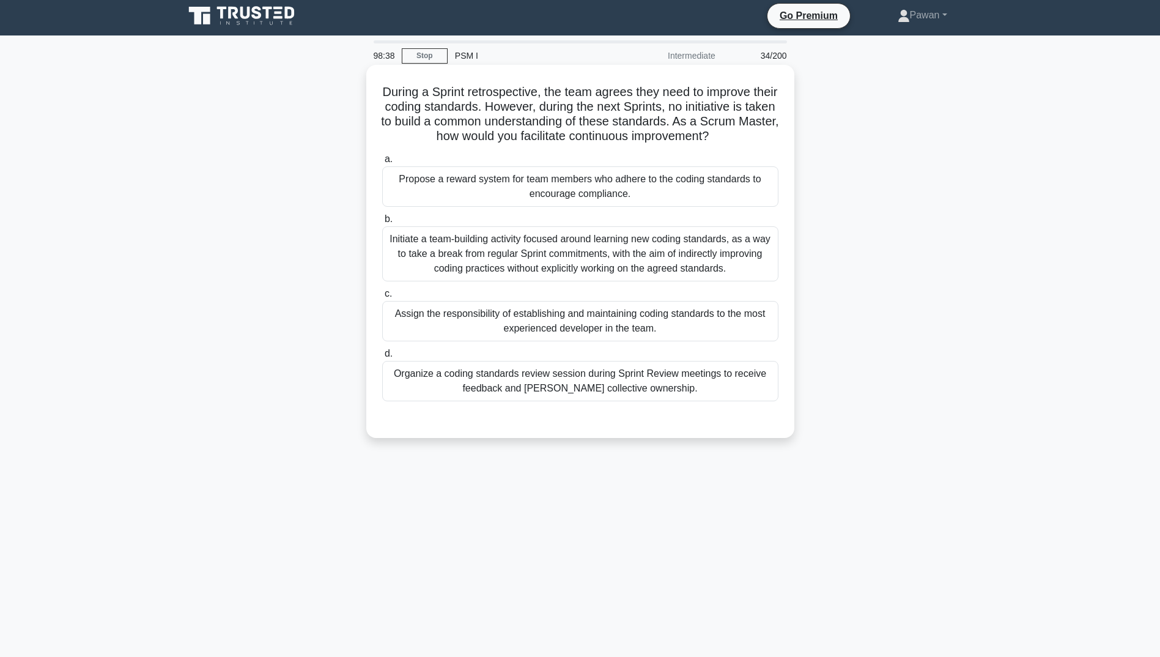
click at [528, 261] on div "Initiate a team-building activity focused around learning new coding standards,…" at bounding box center [580, 253] width 396 height 55
click at [382, 223] on input "b. Initiate a team-building activity focused around learning new coding standar…" at bounding box center [382, 219] width 0 height 8
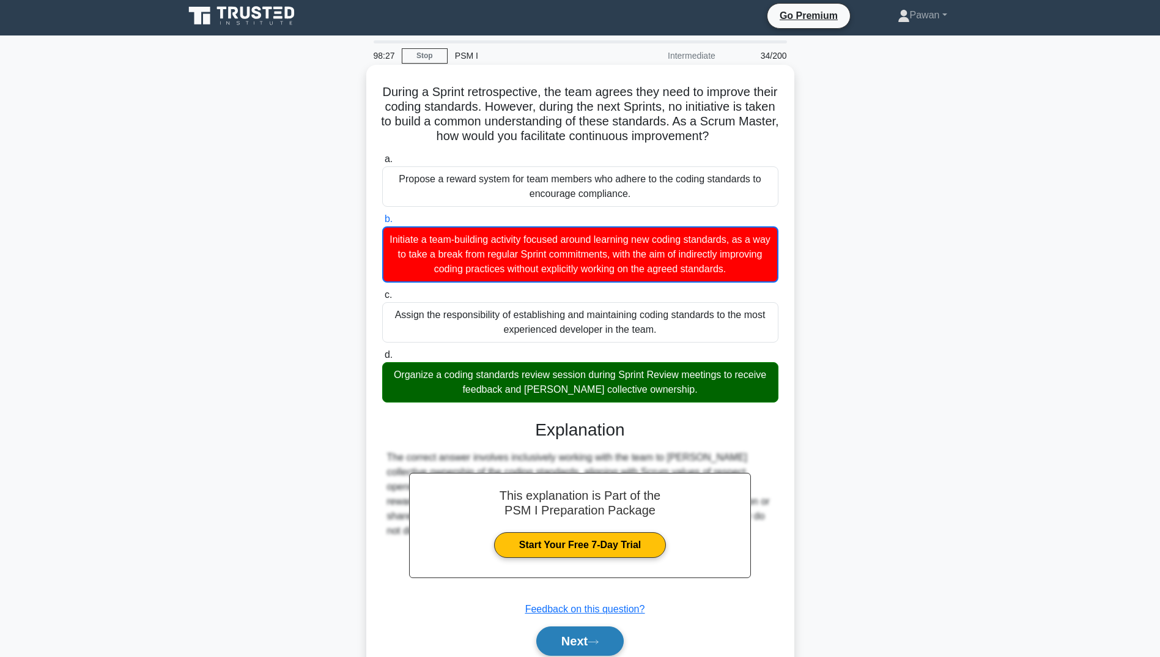
click at [574, 631] on button "Next" at bounding box center [579, 640] width 87 height 29
